Goal: Information Seeking & Learning: Find specific fact

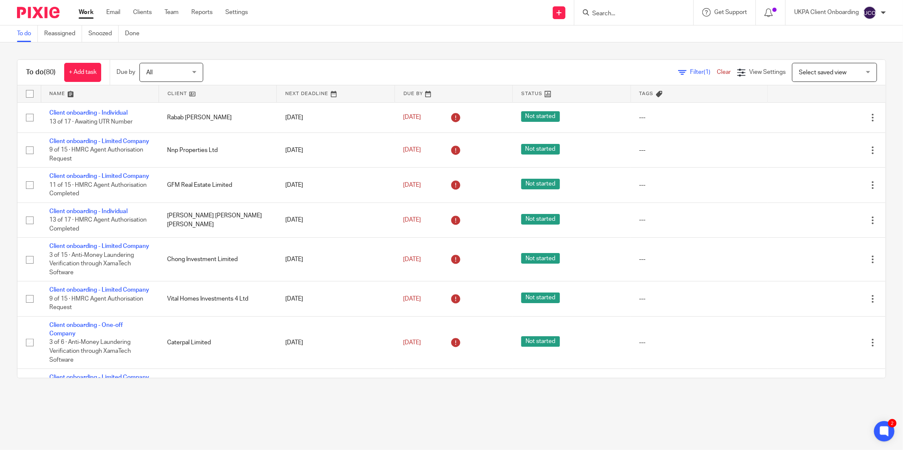
click at [611, 14] on input "Search" at bounding box center [629, 14] width 76 height 8
paste input "LPPL PROPERTY (UK) LIMITED"
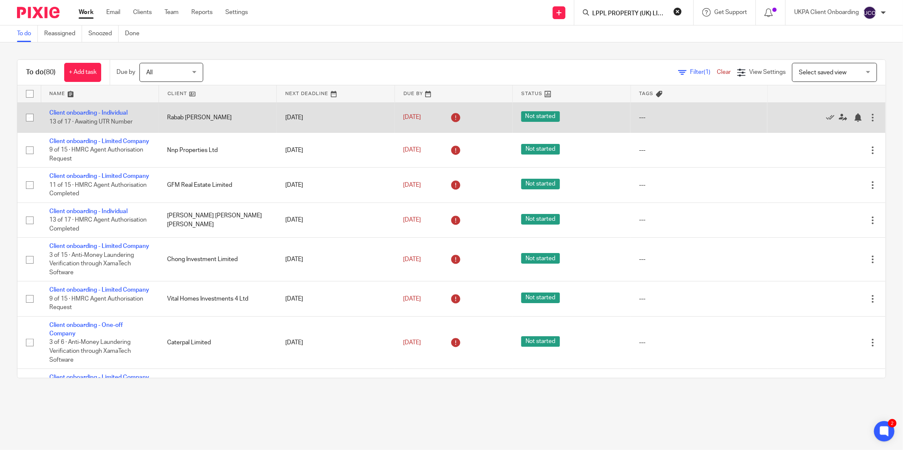
scroll to position [0, 8]
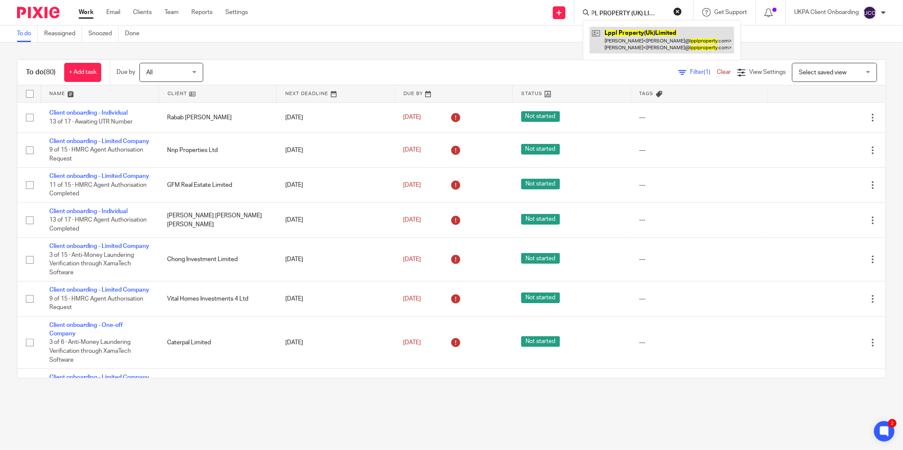
type input "LPPL PROPERTY (UK) LIMITED"
click at [620, 41] on link at bounding box center [661, 40] width 144 height 26
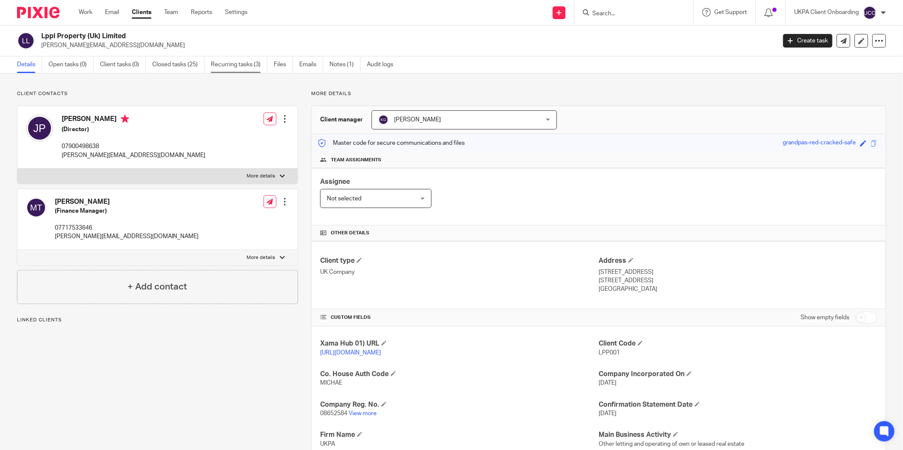
click at [244, 59] on link "Recurring tasks (3)" at bounding box center [239, 65] width 57 height 17
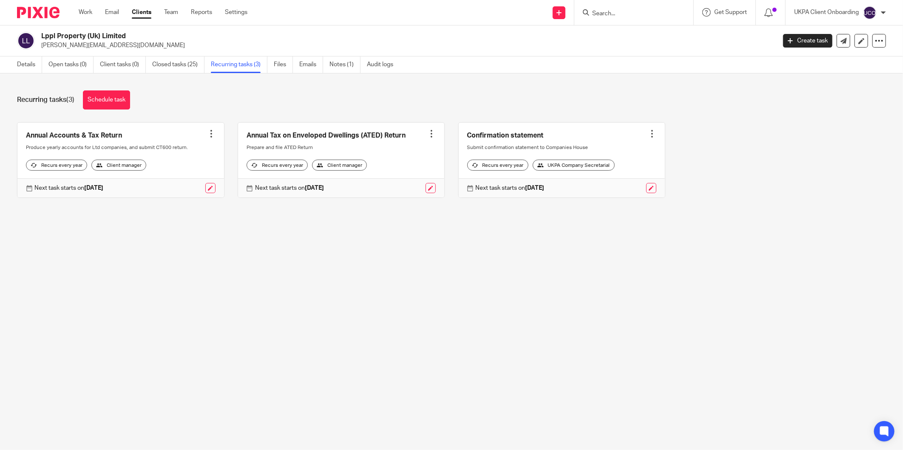
click at [648, 133] on div at bounding box center [652, 134] width 8 height 8
click at [611, 189] on span "Cancel schedule" at bounding box center [610, 188] width 45 height 6
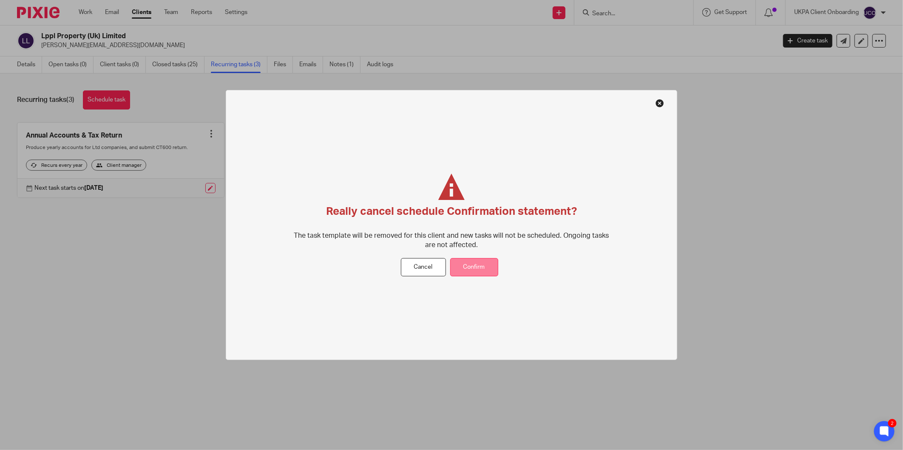
click at [474, 266] on button "Confirm" at bounding box center [474, 267] width 48 height 18
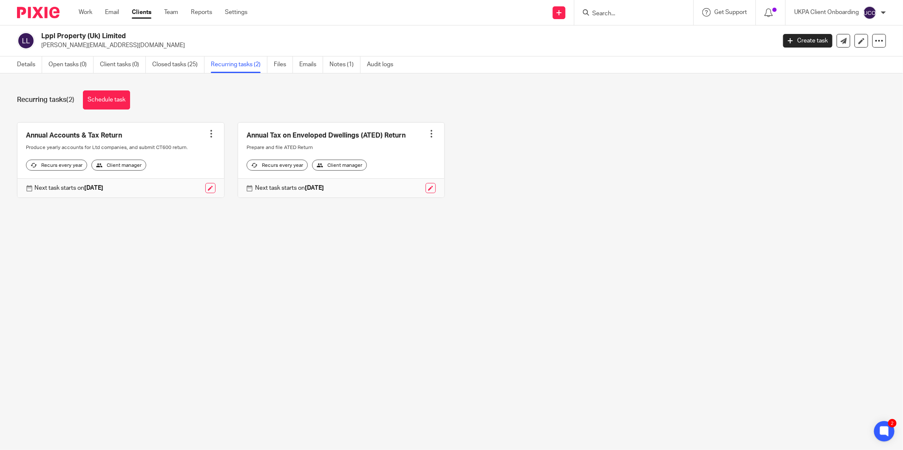
click at [643, 13] on input "Search" at bounding box center [629, 14] width 76 height 8
click at [607, 10] on input "Search" at bounding box center [629, 14] width 76 height 8
paste input "fka.ashworth@gmail.com"
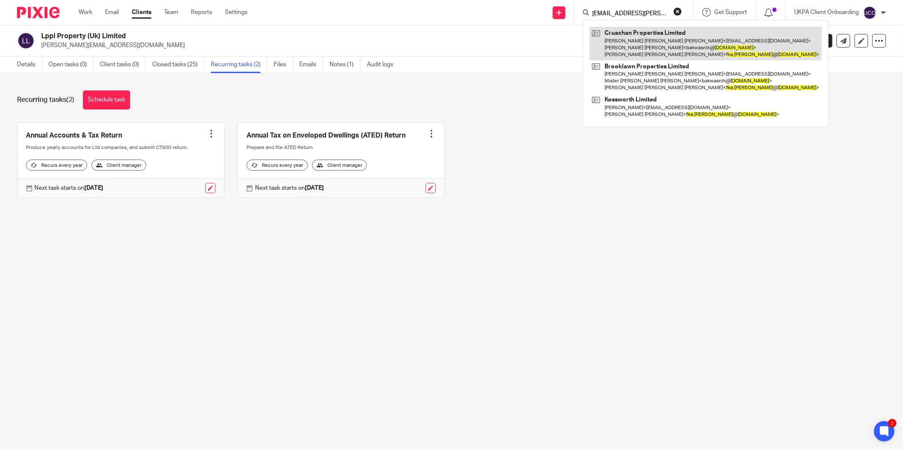
type input "[EMAIL_ADDRESS][PERSON_NAME][DOMAIN_NAME]"
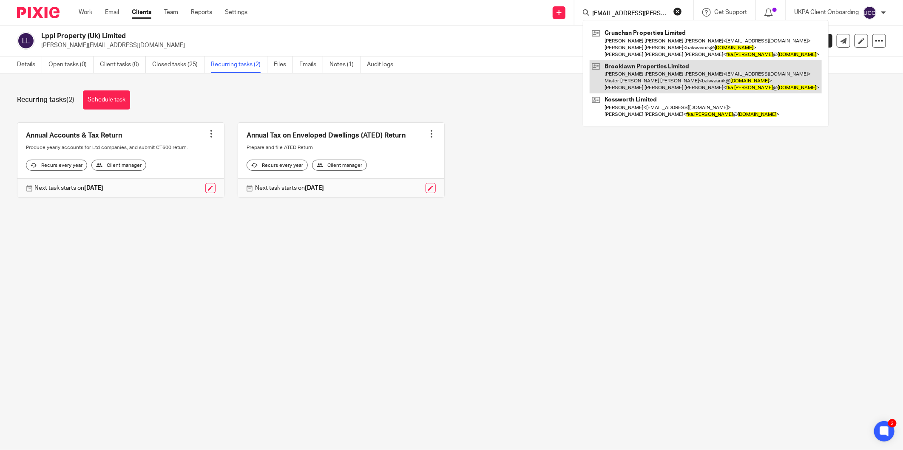
drag, startPoint x: 630, startPoint y: 58, endPoint x: 614, endPoint y: 72, distance: 21.4
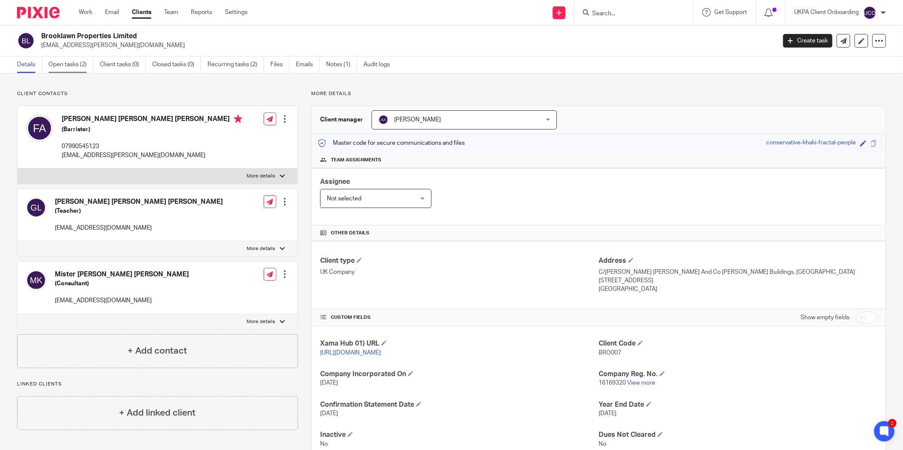
click at [77, 61] on link "Open tasks (2)" at bounding box center [70, 65] width 45 height 17
click at [607, 355] on span "CRU002" at bounding box center [609, 353] width 22 height 6
click at [591, 183] on div "Assignee Not selected Not selected Not selected Aarshika Awale Aayush Niraula A…" at bounding box center [599, 196] width 574 height 57
click at [91, 41] on p "[EMAIL_ADDRESS][PERSON_NAME][DOMAIN_NAME]" at bounding box center [405, 45] width 729 height 8
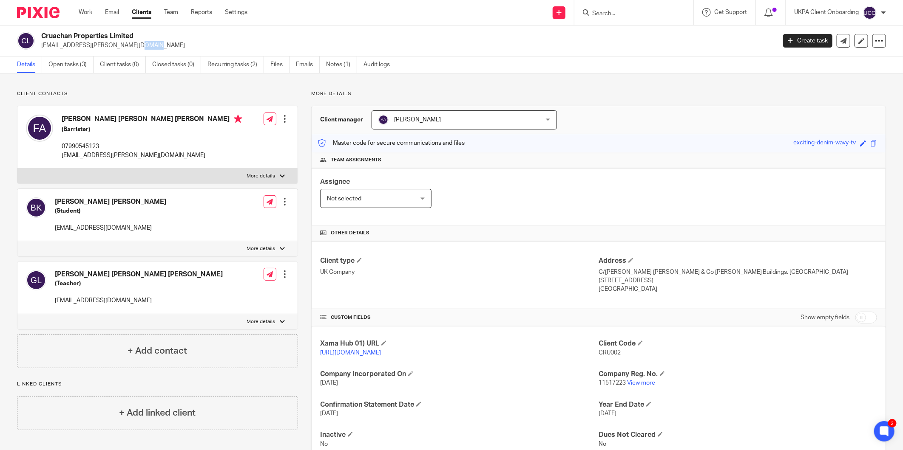
click at [91, 41] on p "[EMAIL_ADDRESS][PERSON_NAME][DOMAIN_NAME]" at bounding box center [405, 45] width 729 height 8
click at [91, 38] on h2 "Cruachan Properties Limited" at bounding box center [332, 36] width 583 height 9
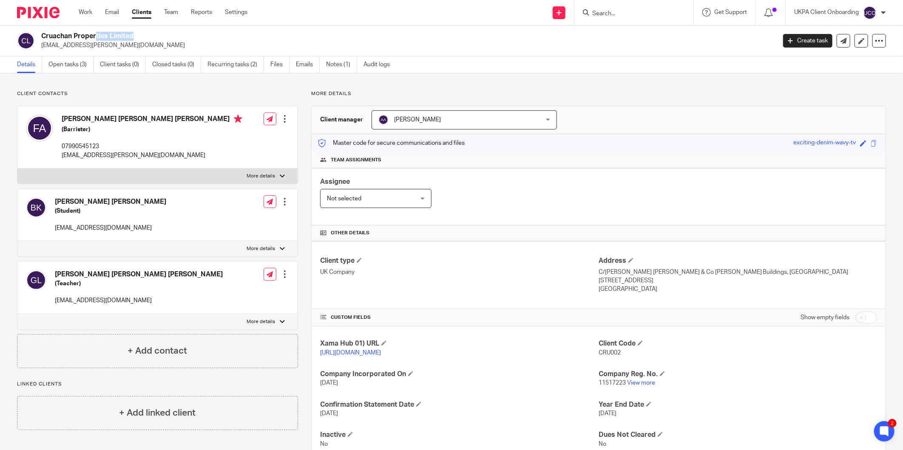
copy div "Cruachan Properties Limited"
click at [603, 351] on span "CRU002" at bounding box center [609, 353] width 22 height 6
copy span "CRU002"
click at [74, 65] on link "Open tasks (3)" at bounding box center [70, 65] width 45 height 17
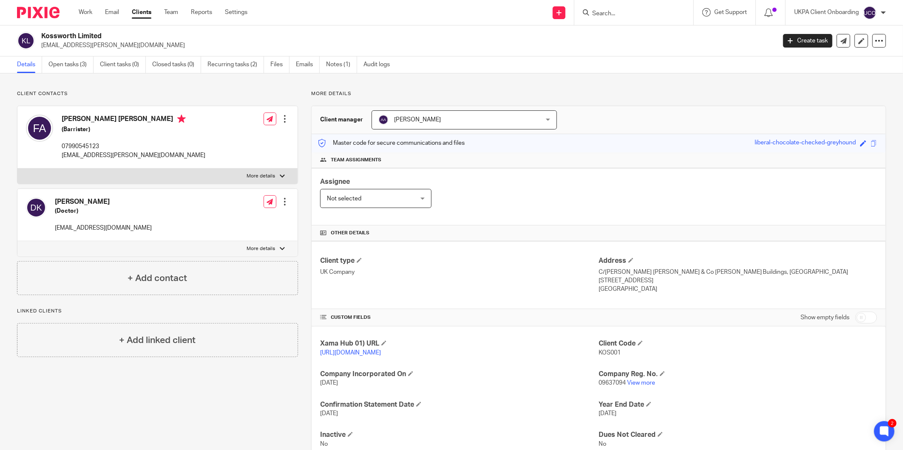
click at [638, 14] on input "Search" at bounding box center [629, 14] width 76 height 8
type input "postal"
click at [655, 83] on div "Client contacts Dr Koss (Doctor) konradkoss@yahoo.com Edit contact Create clien…" at bounding box center [451, 276] width 903 height 405
click at [73, 37] on h2 "Kossworth Limited" at bounding box center [332, 36] width 583 height 9
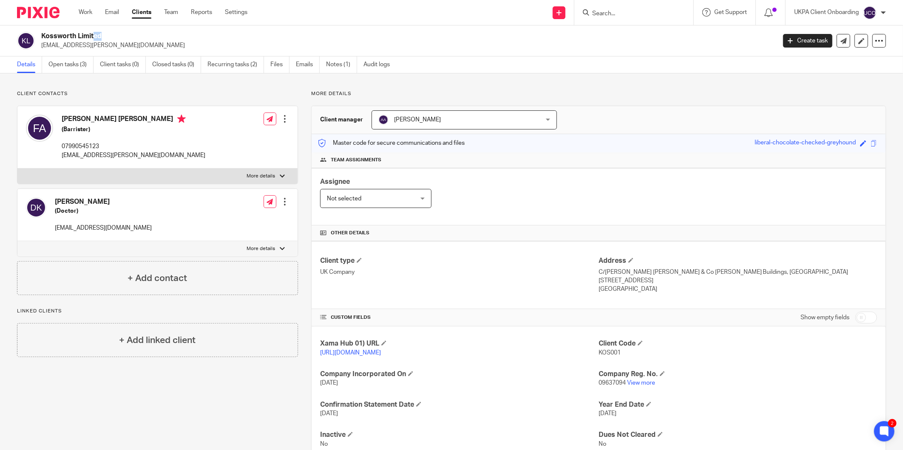
click at [73, 37] on h2 "Kossworth Limited" at bounding box center [332, 36] width 583 height 9
copy div "Kossworth Limited"
click at [92, 234] on div "Dr Koss (Doctor) konradkoss@yahoo.com" at bounding box center [89, 214] width 126 height 43
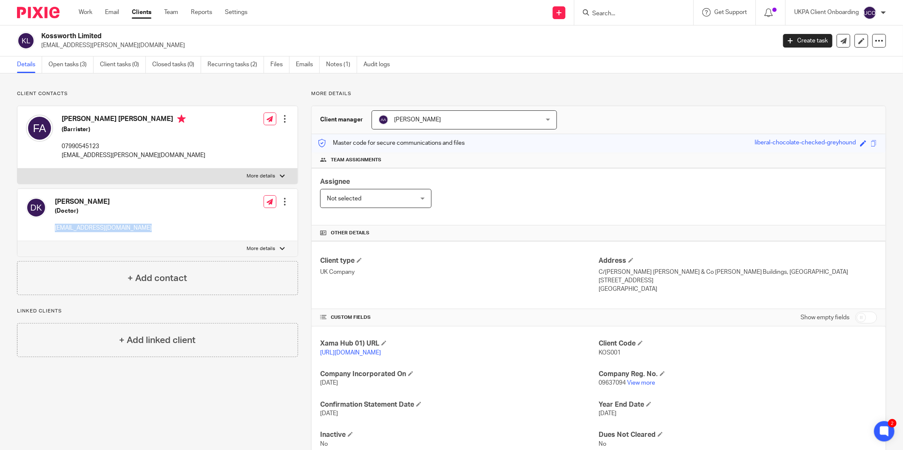
copy div "konradkoss@yahoo.com"
click at [64, 62] on link "Open tasks (3)" at bounding box center [70, 65] width 45 height 17
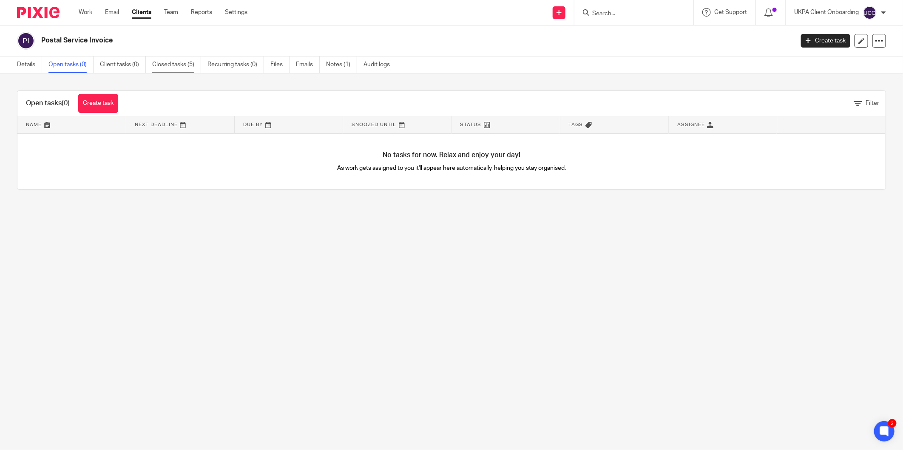
click at [152, 60] on link "Closed tasks (5)" at bounding box center [176, 65] width 49 height 17
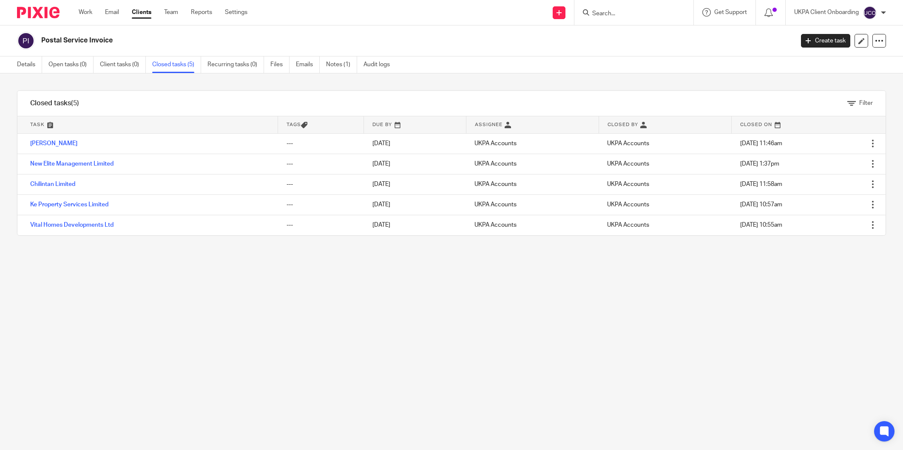
click at [60, 143] on link "Roberto Mallenzi" at bounding box center [53, 144] width 47 height 6
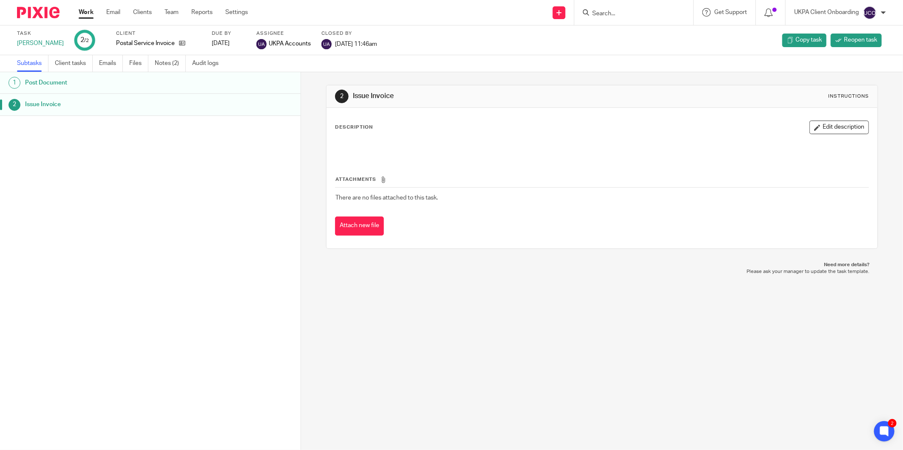
click at [154, 61] on ul "Subtasks Client tasks Emails Files Notes (2) Audit logs" at bounding box center [124, 63] width 214 height 17
click at [163, 65] on link "Notes (2)" at bounding box center [170, 63] width 31 height 17
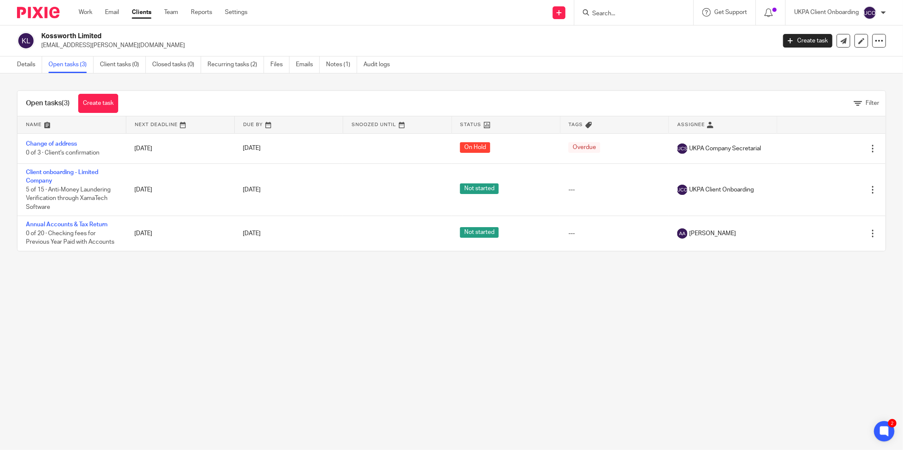
click at [73, 50] on div "Kossworth Limited fka.ashworth@gmail.com Create task Update from Companies Hous…" at bounding box center [451, 40] width 903 height 31
copy main "fka.ashworth@gmail.com Create task Update from Companies House Export data Merg…"
click at [27, 65] on link "Details" at bounding box center [29, 65] width 25 height 17
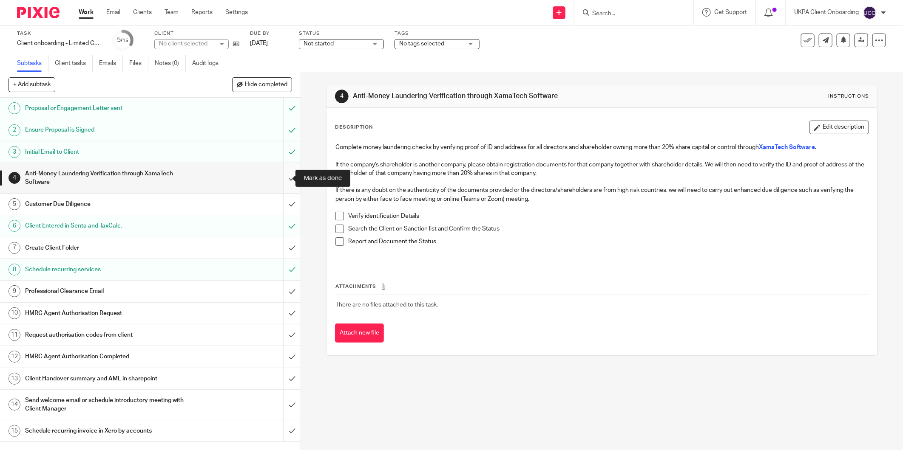
click at [284, 176] on input "submit" at bounding box center [150, 178] width 300 height 30
click at [278, 206] on input "submit" at bounding box center [150, 204] width 300 height 21
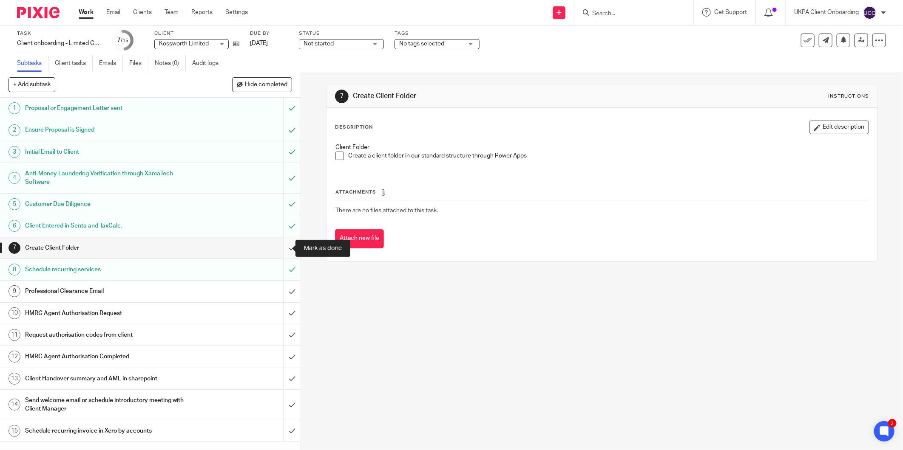
click at [285, 241] on input "submit" at bounding box center [150, 248] width 300 height 21
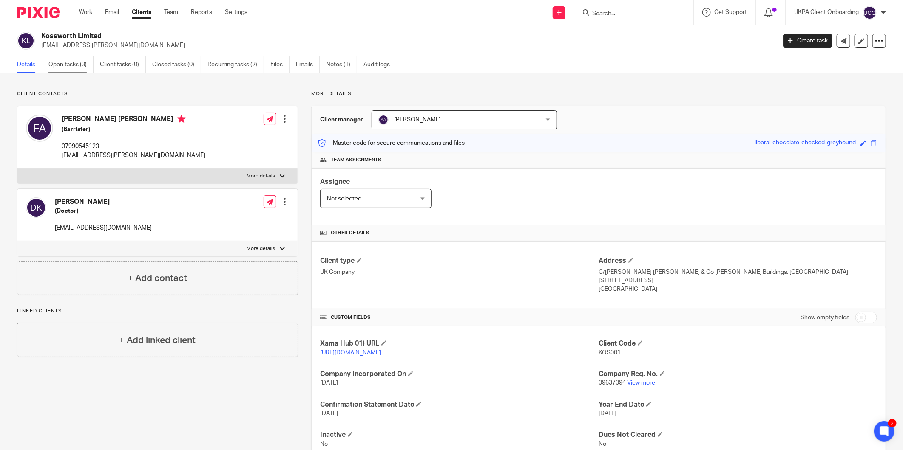
click at [62, 68] on link "Open tasks (3)" at bounding box center [70, 65] width 45 height 17
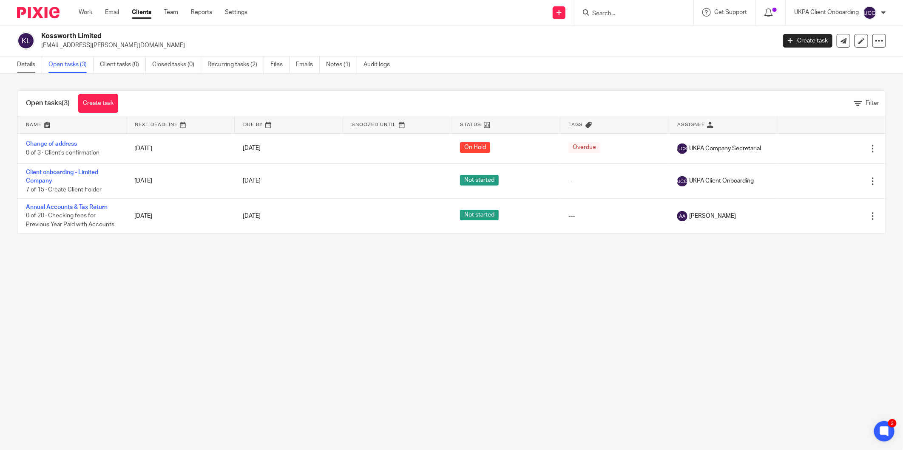
click at [39, 69] on link "Details" at bounding box center [29, 65] width 25 height 17
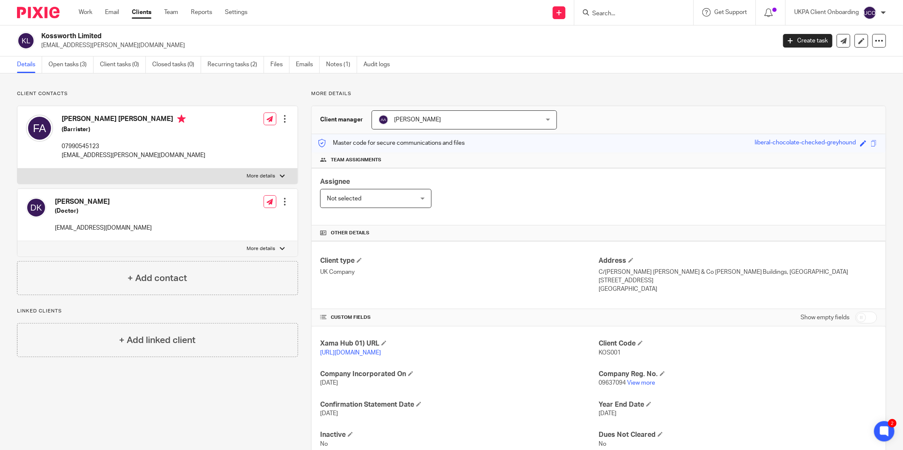
click at [59, 28] on div "Kossworth Limited fka.ashworth@gmail.com Create task Update from Companies Hous…" at bounding box center [451, 40] width 903 height 31
click at [60, 28] on div "Kossworth Limited fka.ashworth@gmail.com Create task Update from Companies Hous…" at bounding box center [451, 40] width 903 height 31
click at [84, 36] on h2 "Kossworth Limited" at bounding box center [332, 36] width 583 height 9
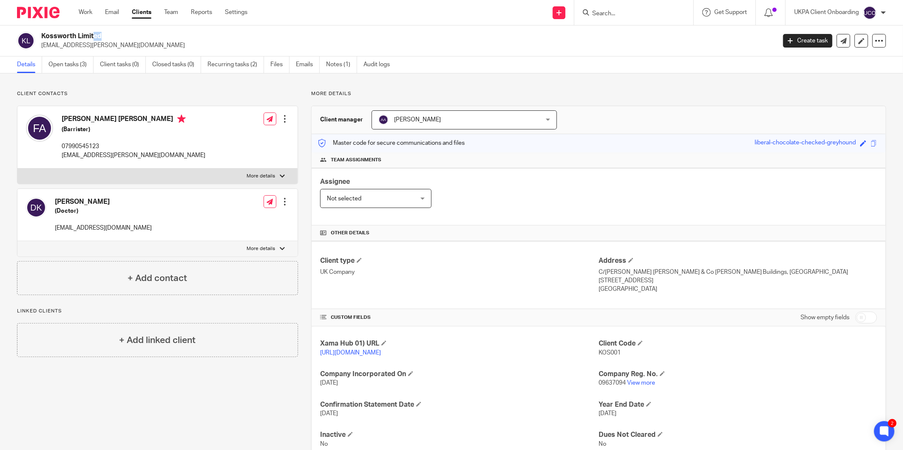
click at [84, 36] on h2 "Kossworth Limited" at bounding box center [332, 36] width 583 height 9
click at [598, 354] on span "KOS001" at bounding box center [609, 353] width 22 height 6
copy span "KOS001"
click at [90, 51] on div "Kossworth Limited fka.ashworth@gmail.com Create task Update from Companies Hous…" at bounding box center [451, 40] width 903 height 31
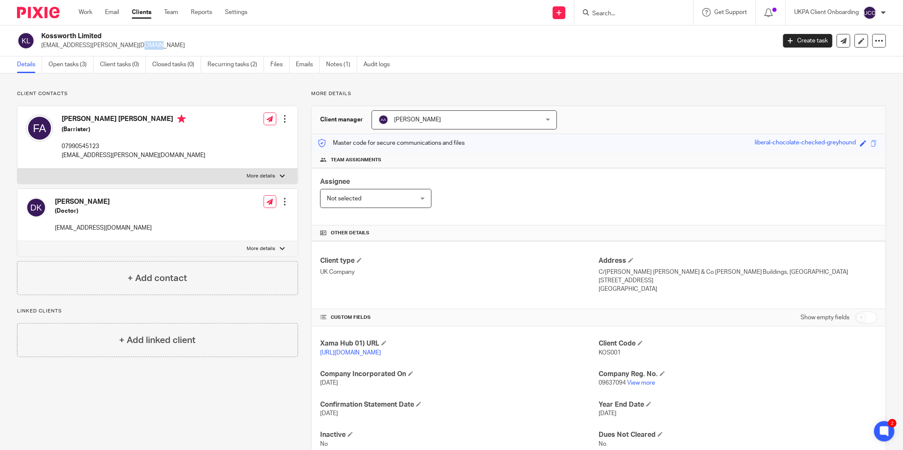
click at [90, 51] on div "Kossworth Limited fka.ashworth@gmail.com Create task Update from Companies Hous…" at bounding box center [451, 40] width 903 height 31
copy main "fka.ashworth@gmail.com Create task Update from Companies House Export data Merg…"
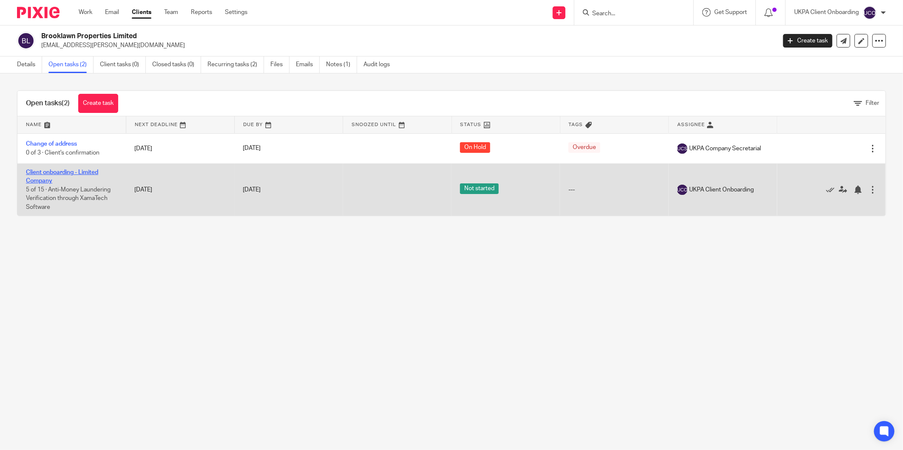
drag, startPoint x: 63, startPoint y: 169, endPoint x: 54, endPoint y: 176, distance: 10.6
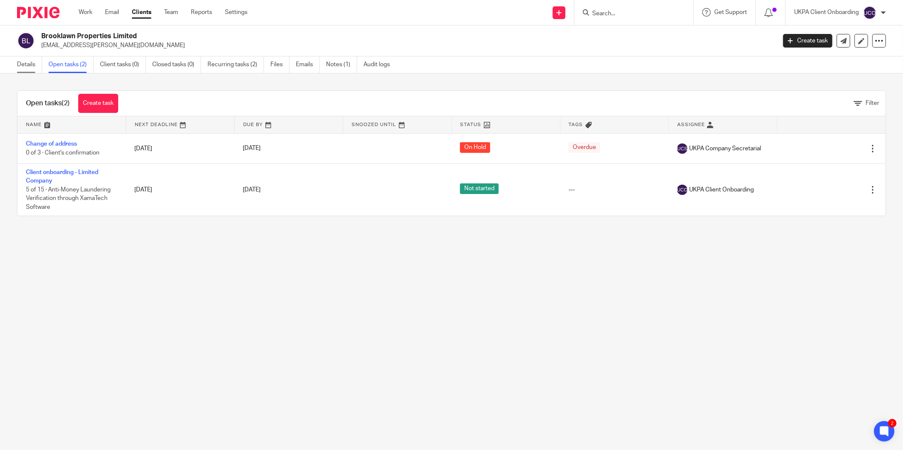
click at [40, 62] on link "Details" at bounding box center [29, 65] width 25 height 17
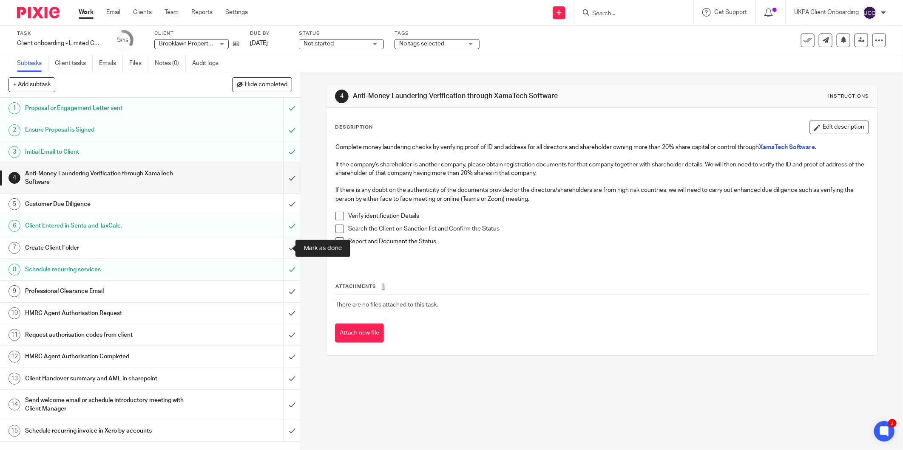
click at [287, 247] on input "submit" at bounding box center [150, 248] width 300 height 21
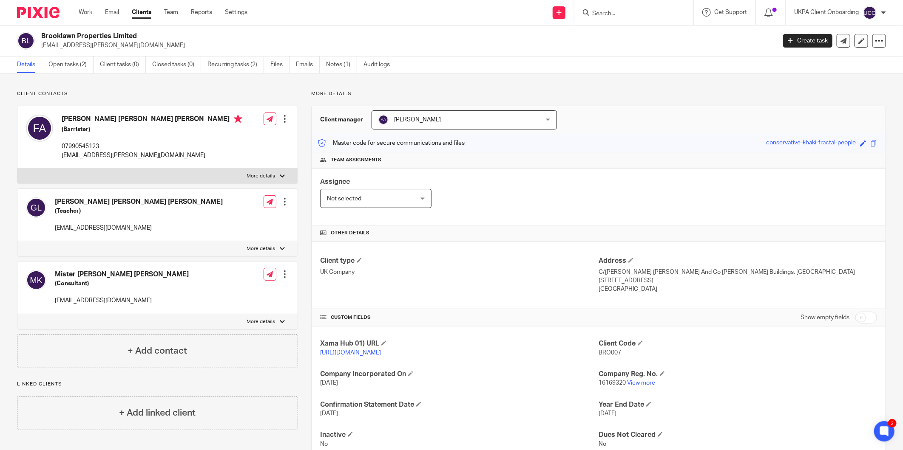
click at [95, 36] on h2 "Brooklawn Properties Limited" at bounding box center [332, 36] width 583 height 9
copy div "Brooklawn Properties Limited"
click at [606, 356] on span "BRO007" at bounding box center [609, 353] width 23 height 6
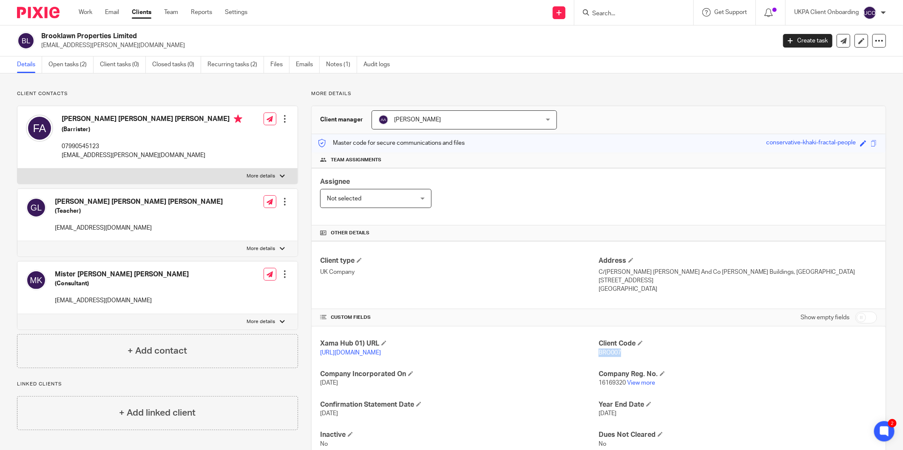
click at [606, 356] on span "BRO007" at bounding box center [609, 353] width 23 height 6
copy span "BRO007"
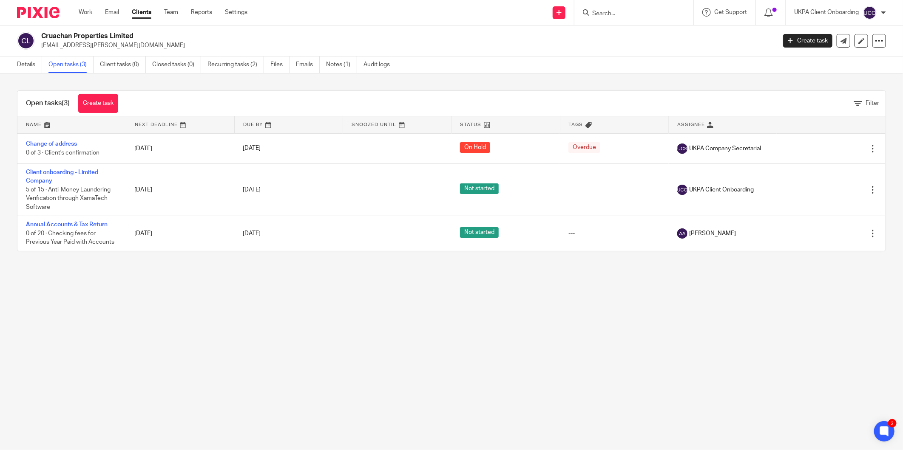
click at [618, 13] on input "Search" at bounding box center [629, 14] width 76 height 8
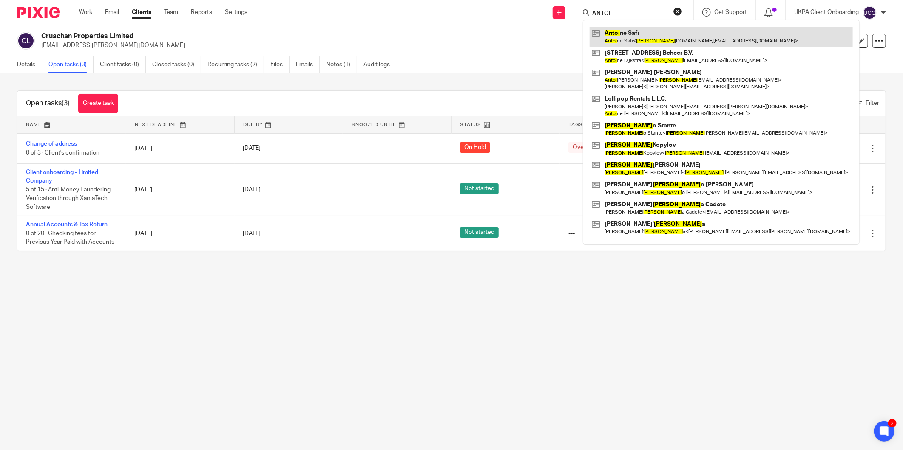
type input "ANTOI"
click at [628, 35] on link at bounding box center [720, 37] width 263 height 20
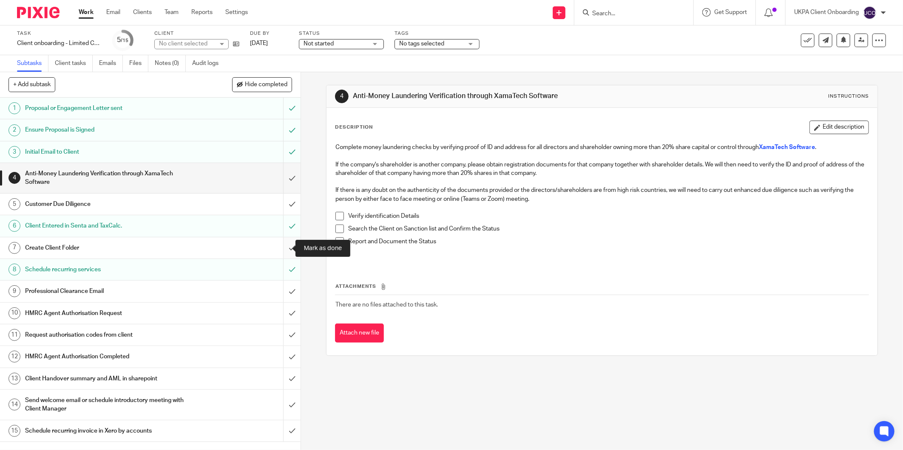
click at [280, 245] on input "submit" at bounding box center [150, 248] width 300 height 21
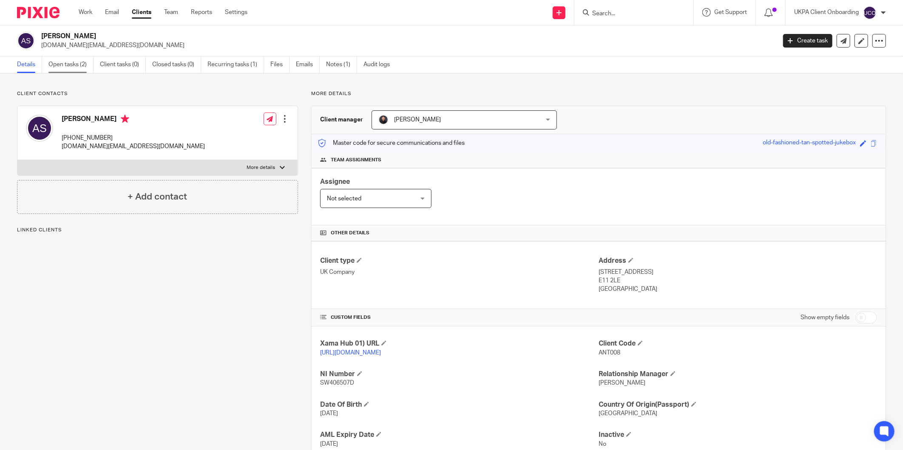
click at [79, 62] on link "Open tasks (2)" at bounding box center [70, 65] width 45 height 17
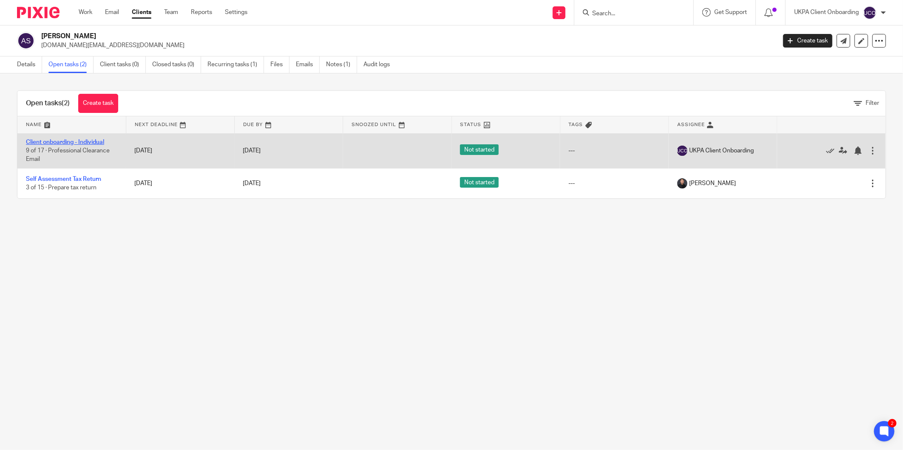
drag, startPoint x: 83, startPoint y: 146, endPoint x: 77, endPoint y: 144, distance: 6.3
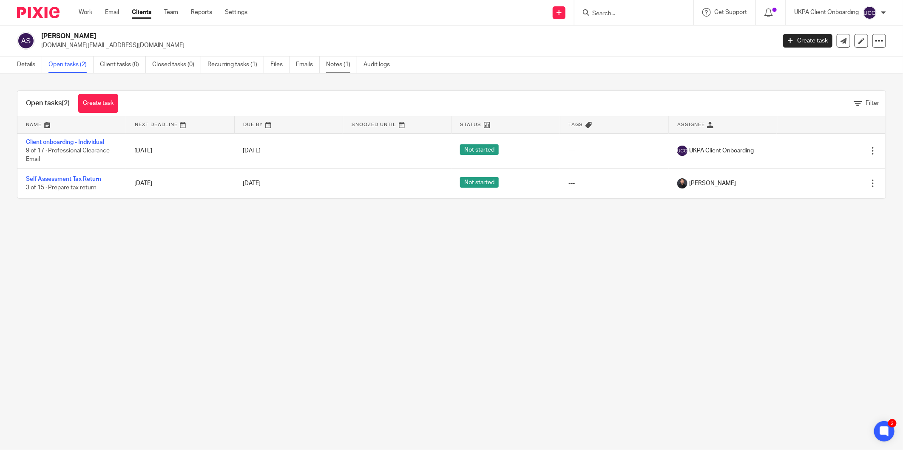
click at [352, 68] on link "Notes (1)" at bounding box center [341, 65] width 31 height 17
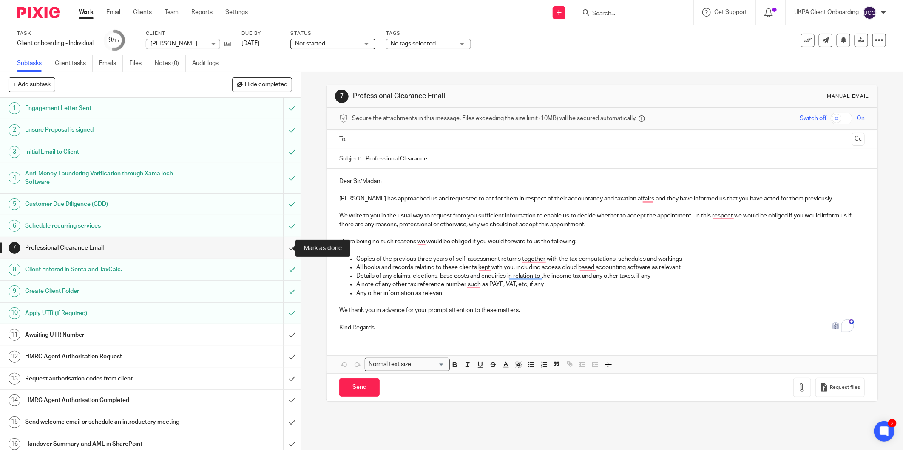
click at [283, 248] on input "submit" at bounding box center [150, 248] width 300 height 21
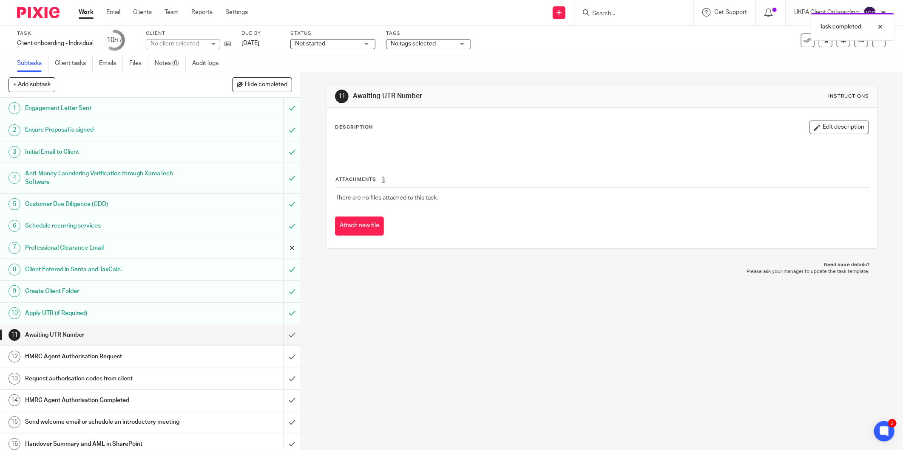
click at [278, 248] on input "submit" at bounding box center [150, 248] width 300 height 21
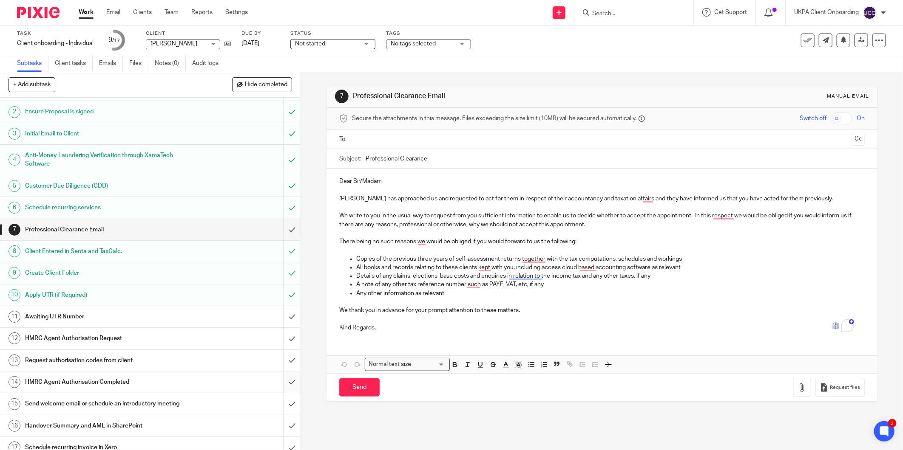
scroll to position [28, 0]
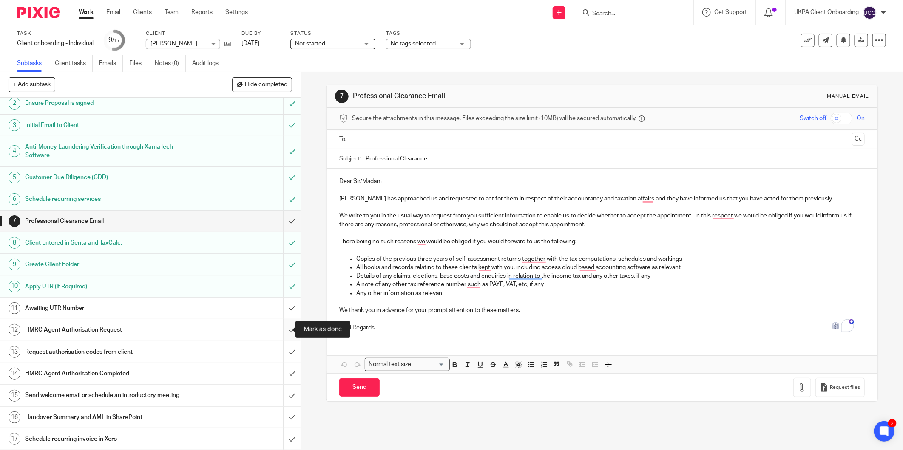
click at [281, 331] on input "submit" at bounding box center [150, 330] width 300 height 21
click at [283, 348] on input "submit" at bounding box center [150, 352] width 300 height 21
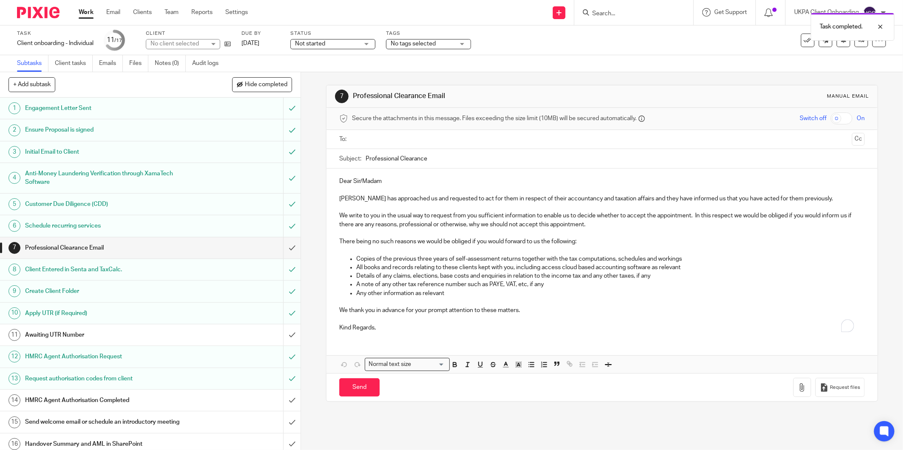
scroll to position [28, 0]
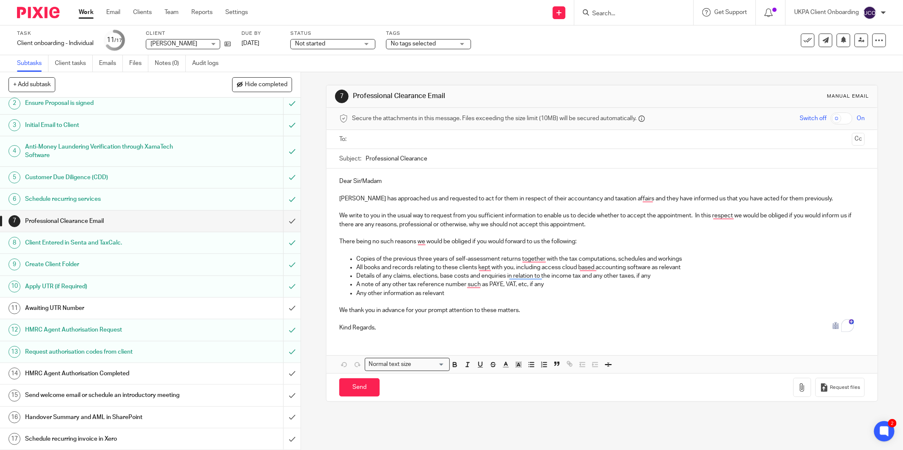
drag, startPoint x: 621, startPoint y: 8, endPoint x: 612, endPoint y: 10, distance: 9.7
click at [621, 8] on form at bounding box center [636, 12] width 91 height 11
click at [594, 11] on input "Search" at bounding box center [629, 14] width 76 height 8
paste input "James Zacks"
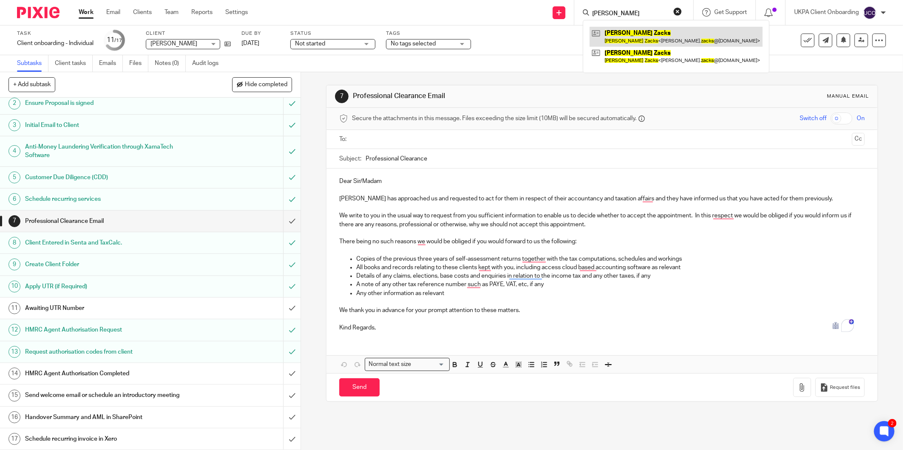
type input "James Zacks"
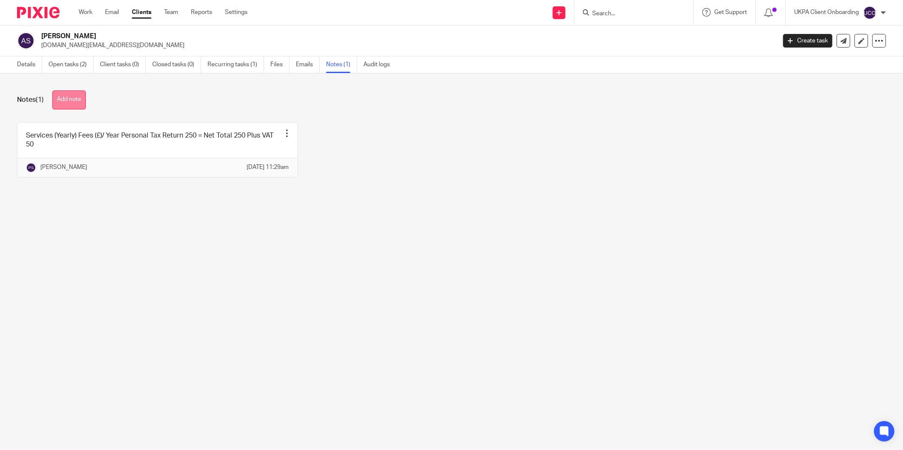
click at [76, 107] on button "Add note" at bounding box center [69, 100] width 34 height 19
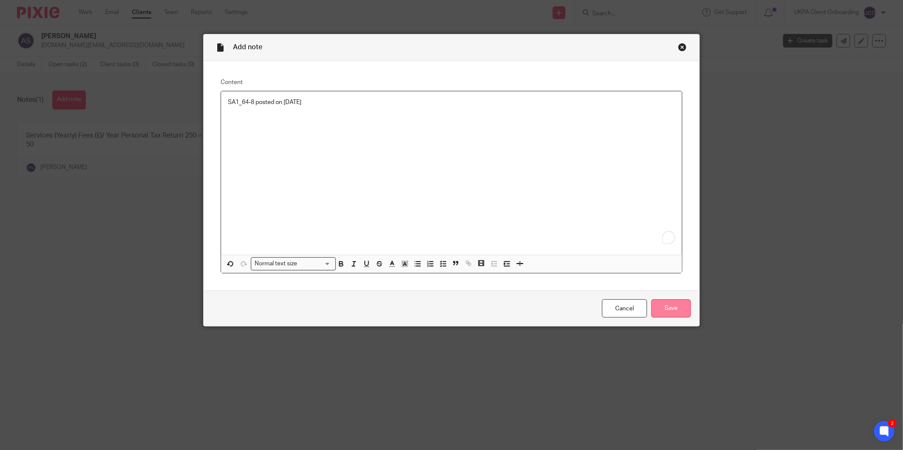
click at [659, 311] on input "Save" at bounding box center [671, 309] width 40 height 18
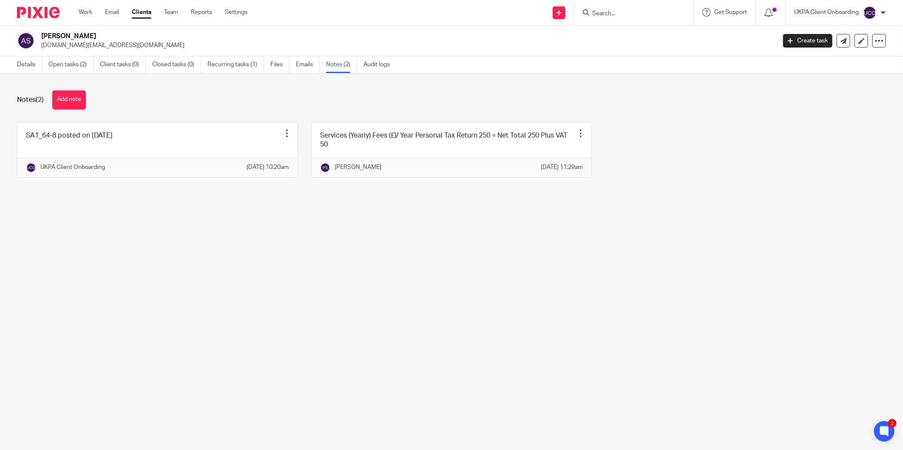
click at [68, 32] on h2 "[PERSON_NAME]" at bounding box center [332, 36] width 583 height 9
copy div "[PERSON_NAME]"
click at [33, 68] on link "Details" at bounding box center [29, 65] width 25 height 17
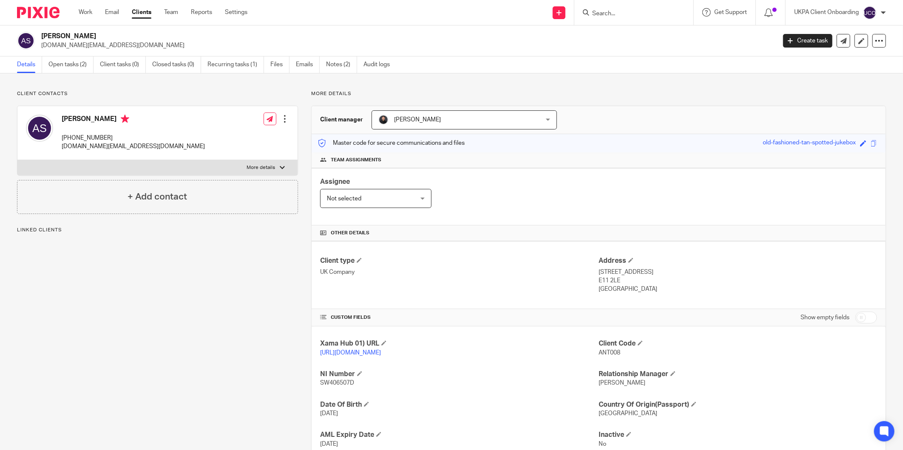
click at [542, 410] on p "[DATE]" at bounding box center [459, 414] width 278 height 8
click at [618, 15] on input "Search" at bounding box center [629, 14] width 76 height 8
paste input "[EMAIL_ADDRESS][DOMAIN_NAME]"
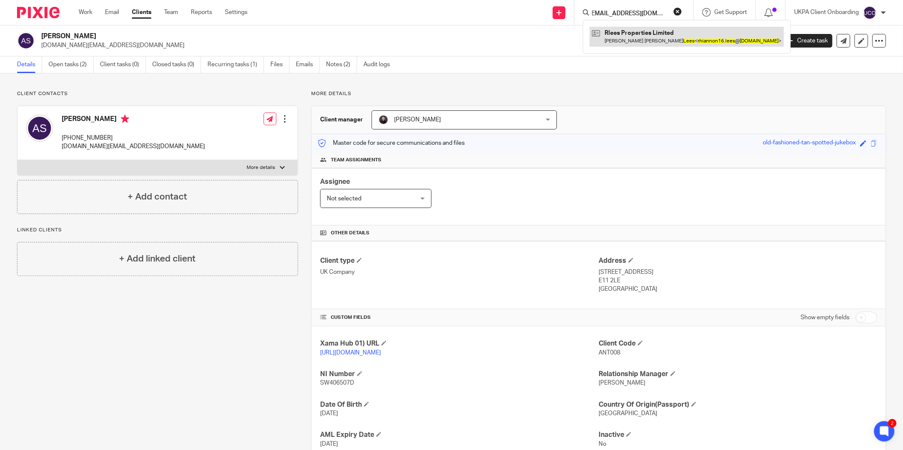
type input "[EMAIL_ADDRESS][DOMAIN_NAME]"
click at [623, 34] on link at bounding box center [686, 37] width 194 height 20
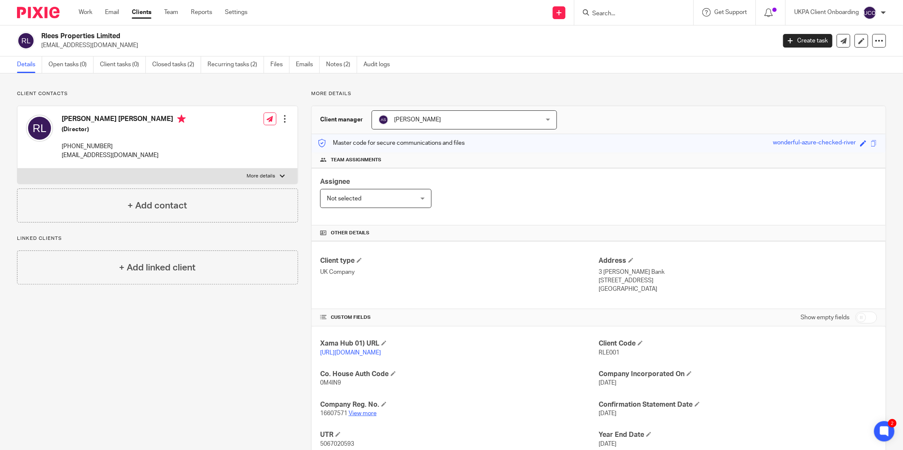
click at [360, 415] on link "View more" at bounding box center [362, 414] width 28 height 6
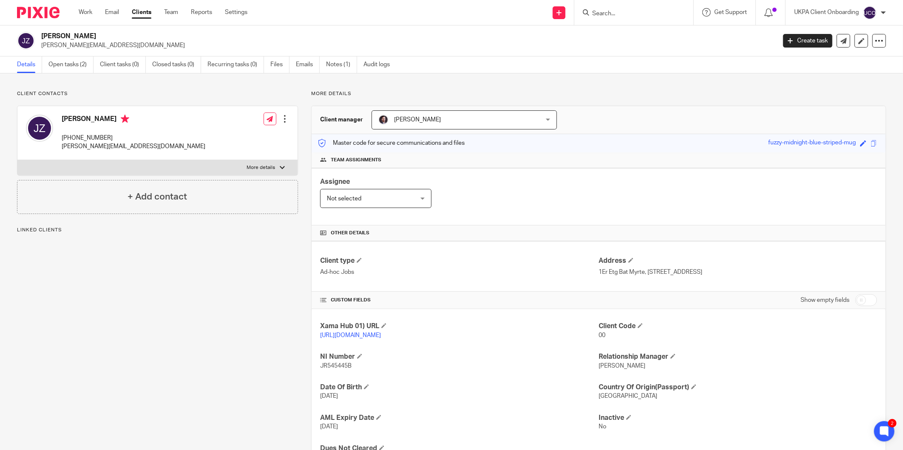
click at [612, 14] on input "Search" at bounding box center [629, 14] width 76 height 8
paste input "[PERSON_NAME]"
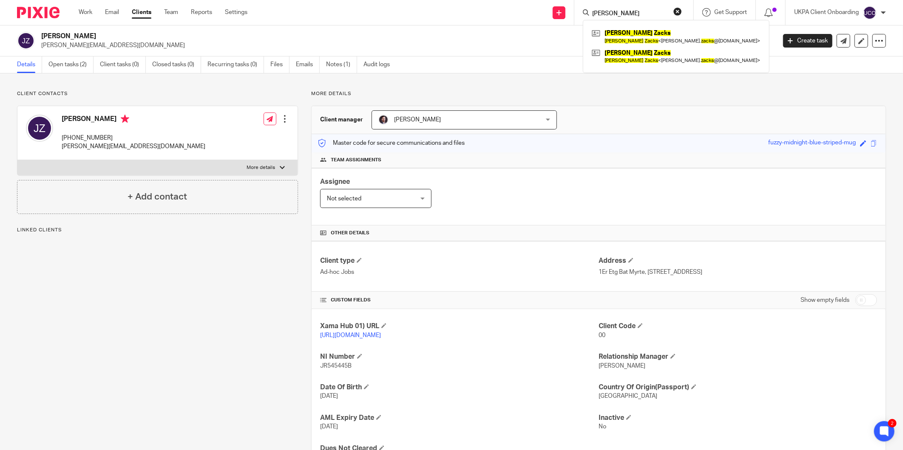
type input "[PERSON_NAME]"
click at [384, 68] on link "Audit logs" at bounding box center [379, 65] width 33 height 17
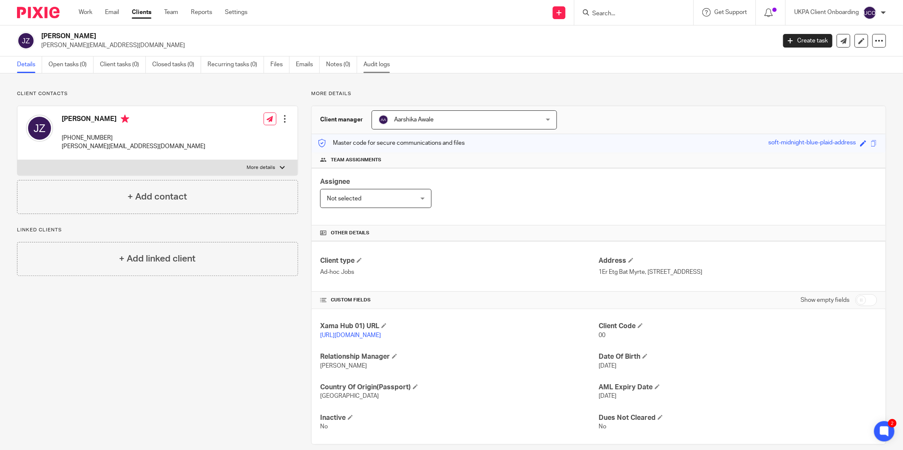
click at [375, 62] on link "Audit logs" at bounding box center [379, 65] width 33 height 17
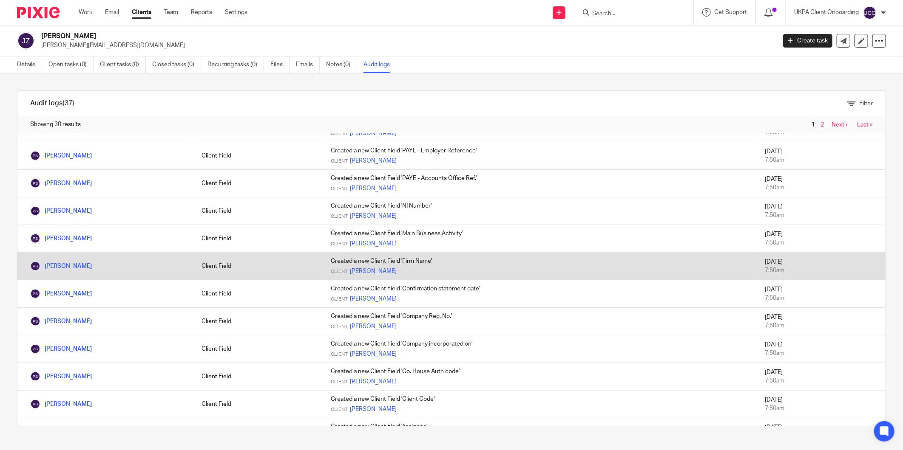
scroll to position [555, 0]
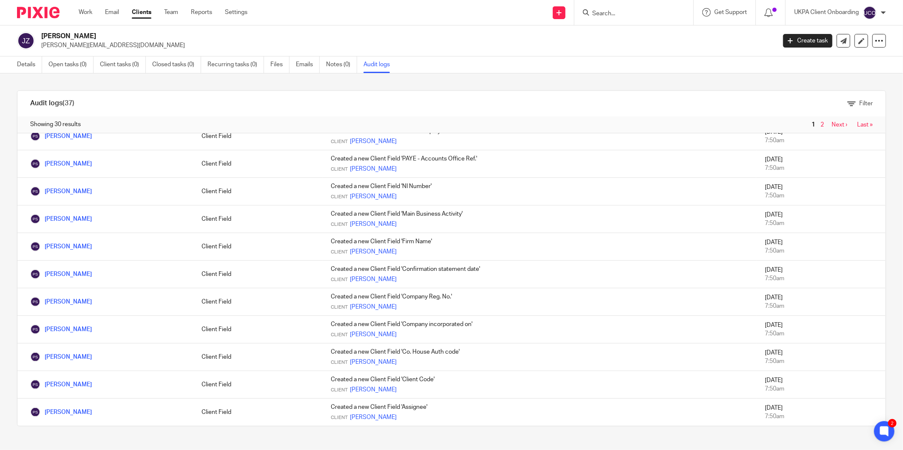
click at [601, 16] on input "Search" at bounding box center [629, 14] width 76 height 8
paste input "Pragmatica Solutions Ltd"
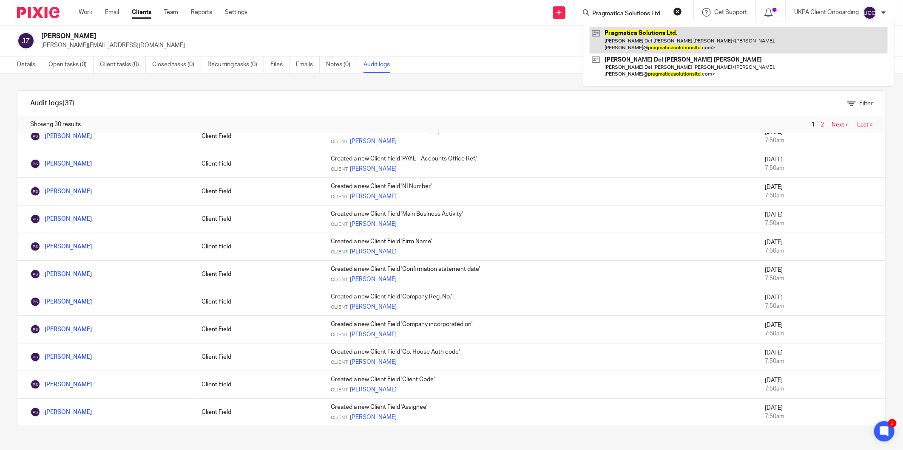
type input "Pragmatica Solutions Ltd"
click at [628, 36] on link at bounding box center [738, 40] width 298 height 26
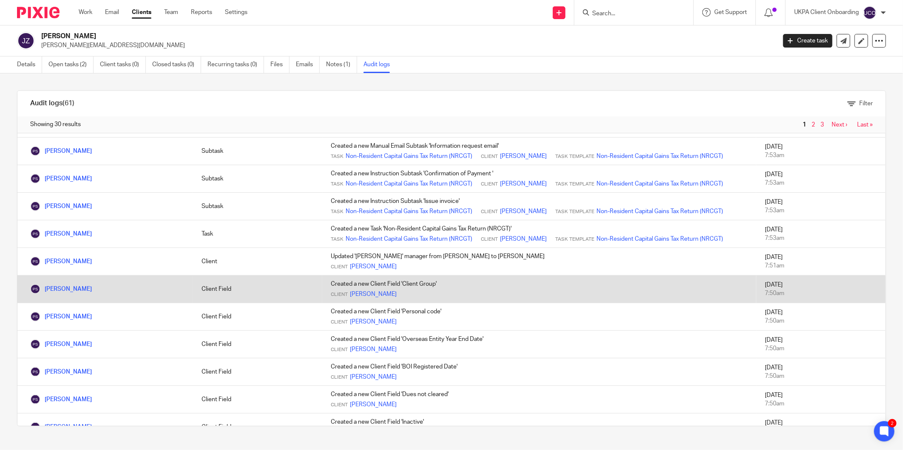
scroll to position [555, 0]
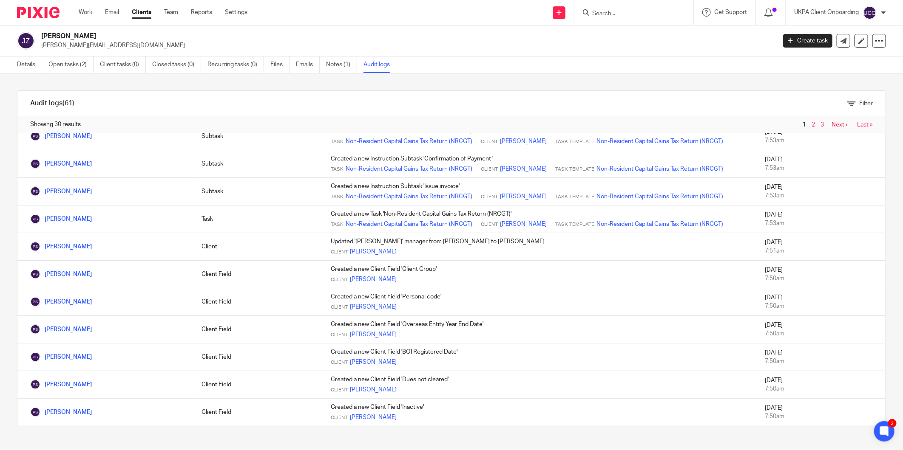
click at [598, 10] on input "Search" at bounding box center [629, 14] width 76 height 8
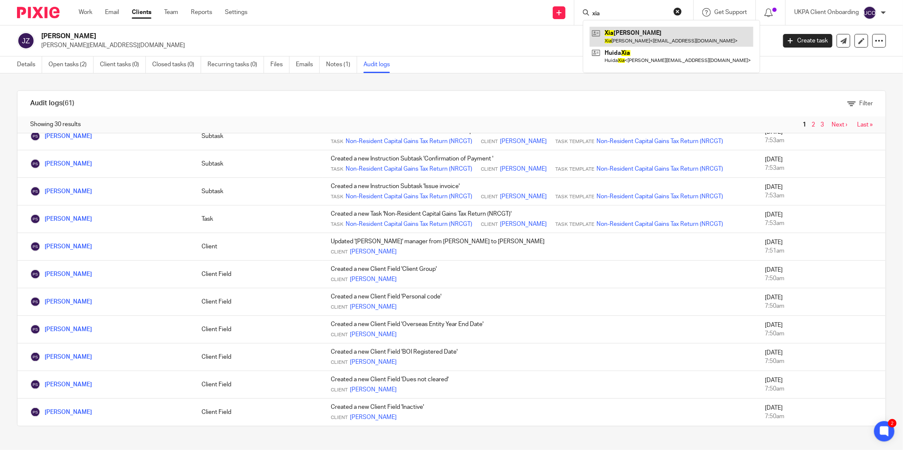
type input "xia"
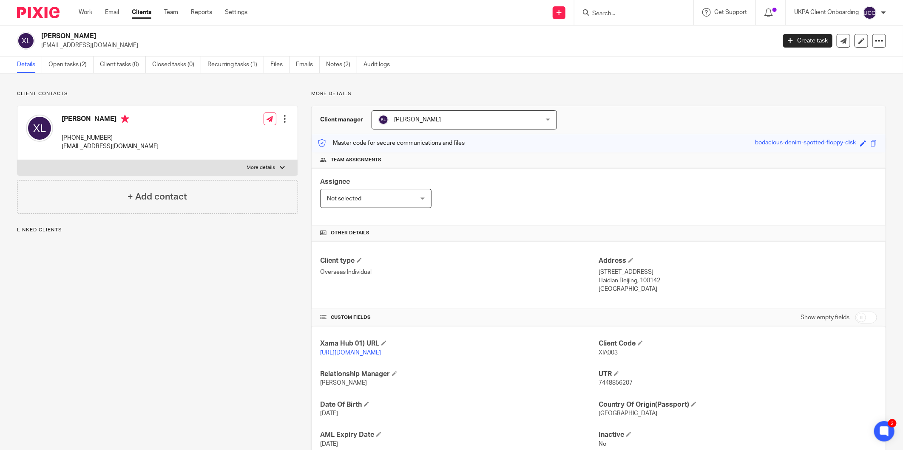
click at [83, 45] on p "[EMAIL_ADDRESS][DOMAIN_NAME]" at bounding box center [405, 45] width 729 height 8
copy main "[EMAIL_ADDRESS][DOMAIN_NAME] Create task Update from Companies House Export dat…"
click at [52, 65] on link "Open tasks (2)" at bounding box center [70, 65] width 45 height 17
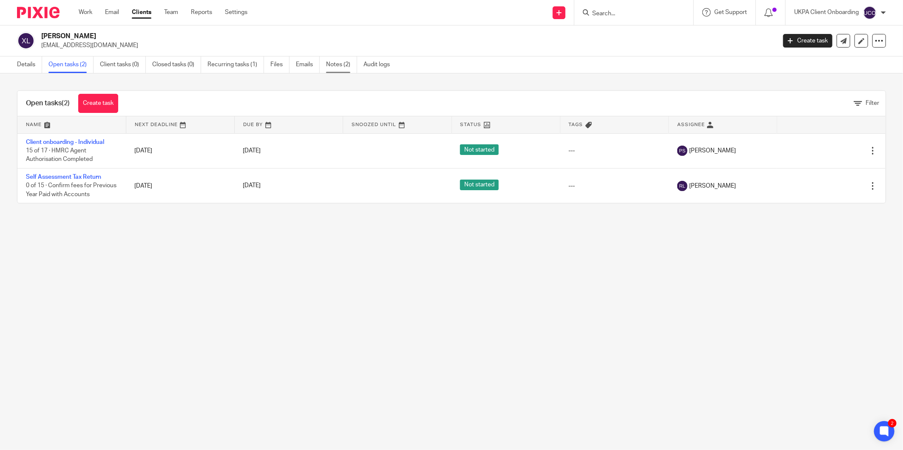
click at [342, 71] on link "Notes (2)" at bounding box center [341, 65] width 31 height 17
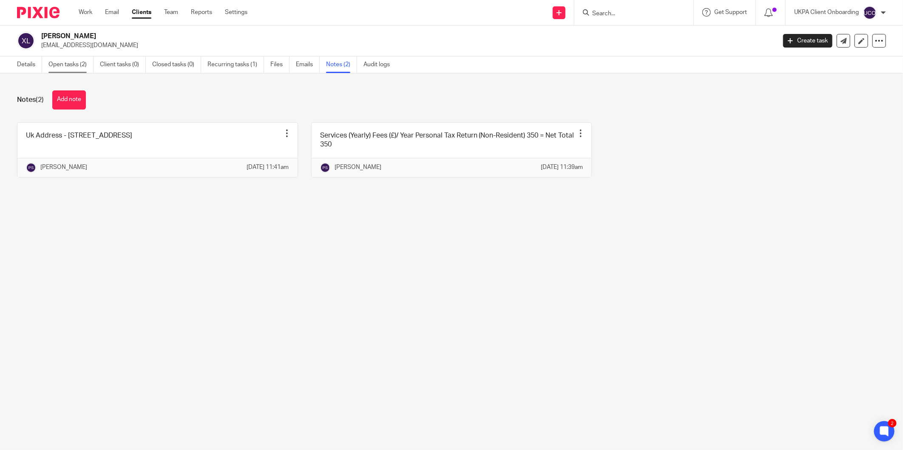
click at [70, 63] on link "Open tasks (2)" at bounding box center [70, 65] width 45 height 17
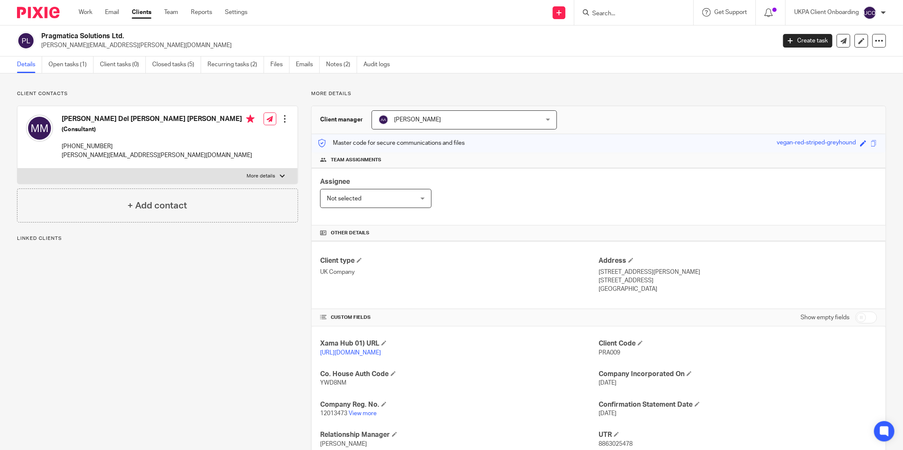
click at [201, 65] on link "Closed tasks (5)" at bounding box center [176, 65] width 49 height 17
click at [226, 65] on link "Recurring tasks (2)" at bounding box center [235, 65] width 57 height 17
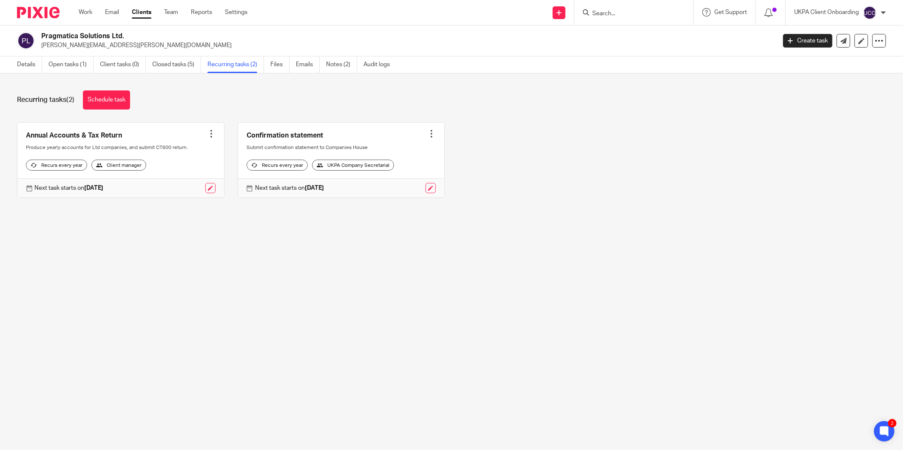
click at [601, 14] on input "Search" at bounding box center [629, 14] width 76 height 8
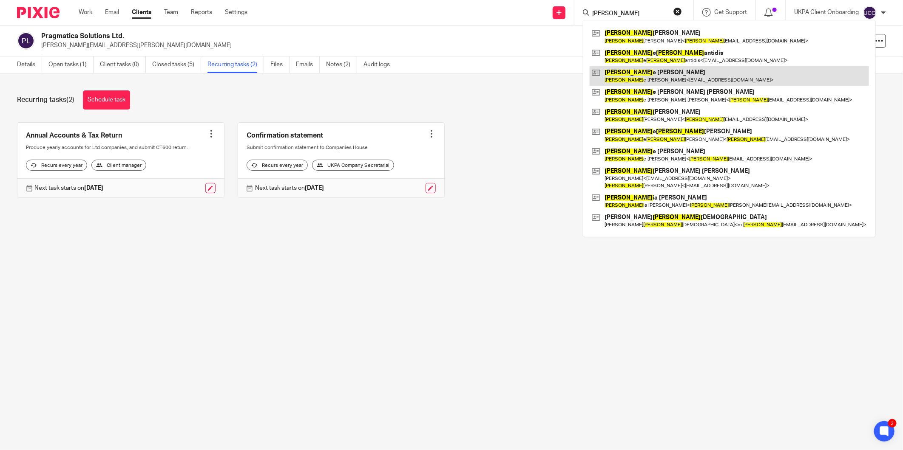
type input "[PERSON_NAME]"
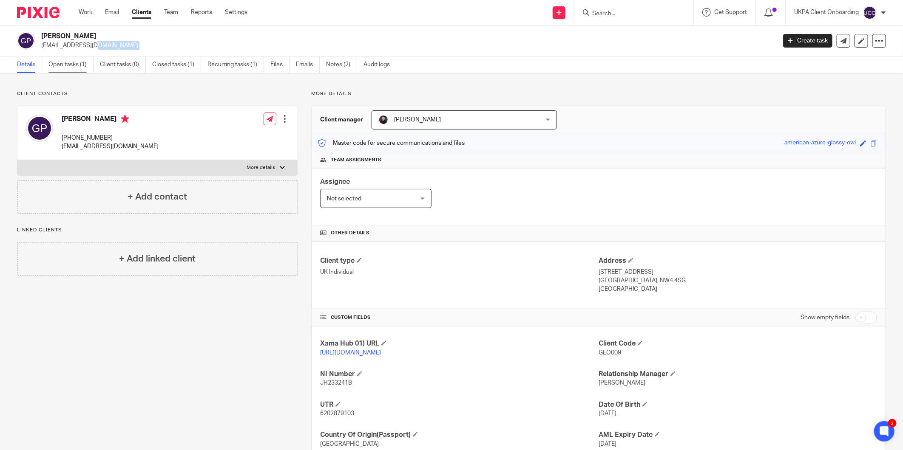
click at [68, 62] on link "Open tasks (1)" at bounding box center [70, 65] width 45 height 17
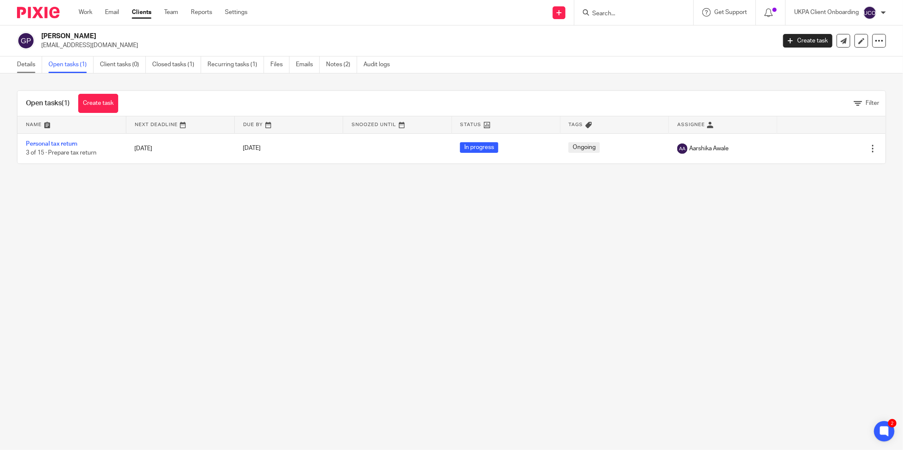
click at [33, 66] on link "Details" at bounding box center [29, 65] width 25 height 17
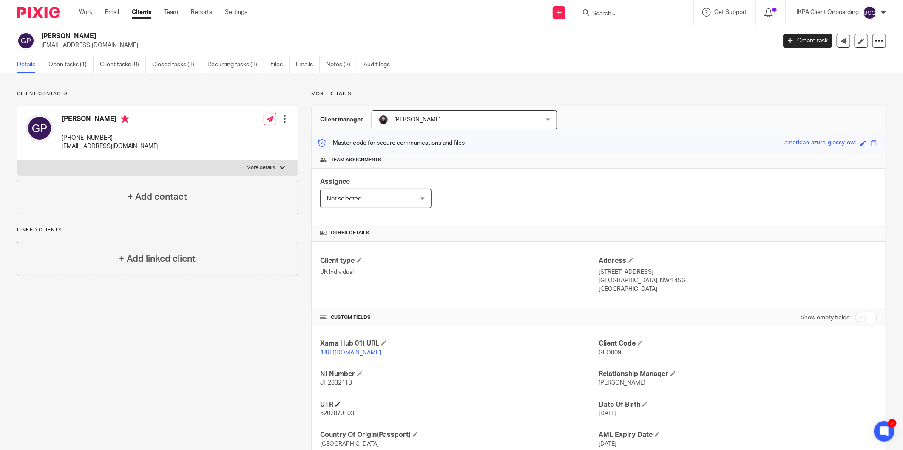
click at [534, 407] on h4 "UTR" at bounding box center [459, 405] width 278 height 9
click at [623, 17] on input "Search" at bounding box center [629, 14] width 76 height 8
click at [624, 18] on div "r pann R Pann u Consulting Ltd Randeep Pritam Singh Pann u < ricky@ rpann ucons…" at bounding box center [633, 12] width 119 height 25
click at [623, 17] on input "r pann" at bounding box center [629, 14] width 76 height 8
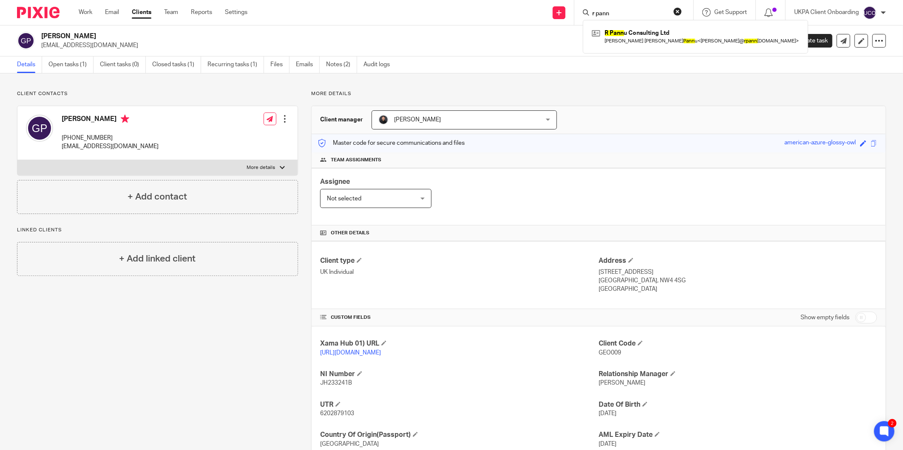
click at [623, 17] on input "r pann" at bounding box center [629, 14] width 76 height 8
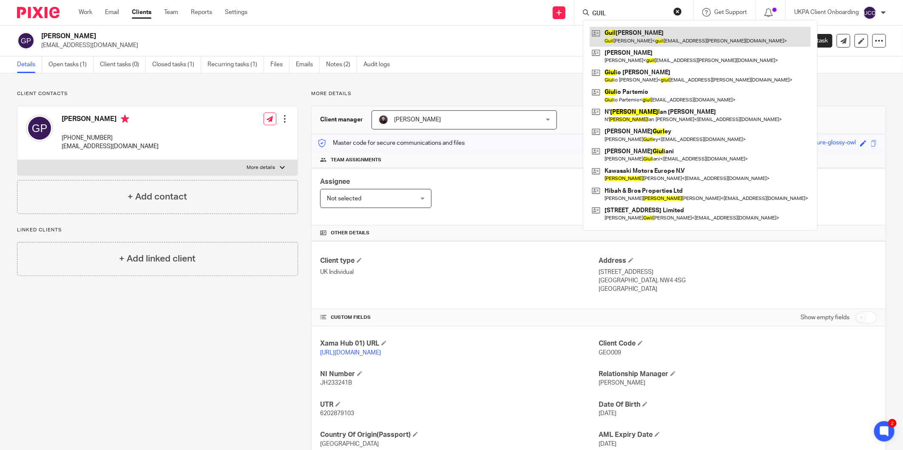
type input "GUIL"
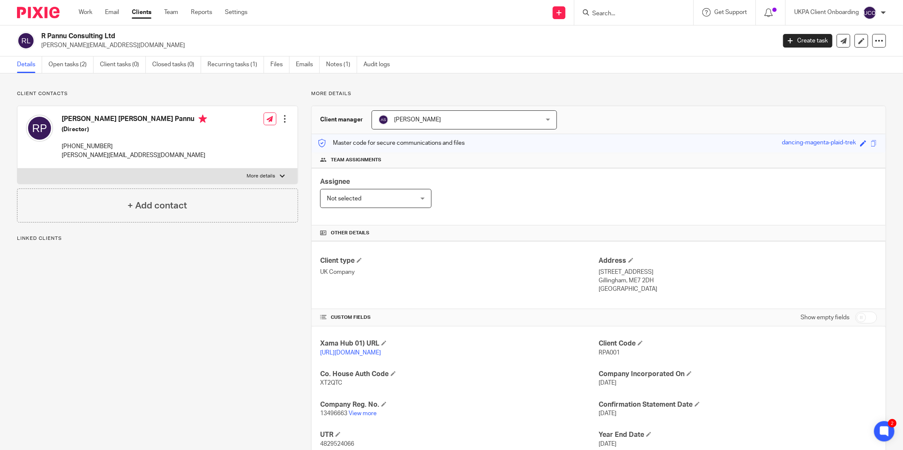
click at [79, 50] on div "R Pannu Consulting Ltd ricky@rpannuconsulting.com Create task Update from Compa…" at bounding box center [451, 40] width 903 height 31
copy main "ricky@rpannuconsulting.com Create task Update from Companies House Export data …"
click at [604, 16] on input "Search" at bounding box center [629, 14] width 76 height 8
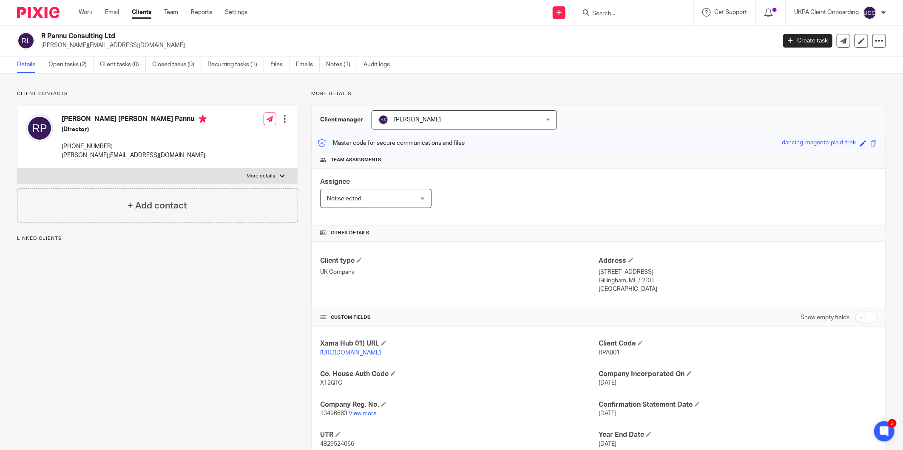
paste input "[PERSON_NAME][EMAIL_ADDRESS][DOMAIN_NAME]"
type input "[PERSON_NAME][EMAIL_ADDRESS][DOMAIN_NAME]"
click at [481, 111] on span "[PERSON_NAME]" at bounding box center [449, 120] width 143 height 18
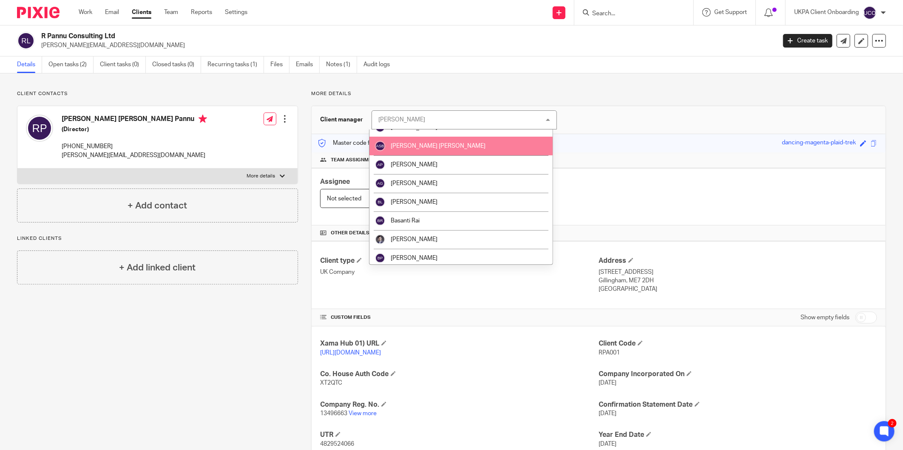
scroll to position [189, 0]
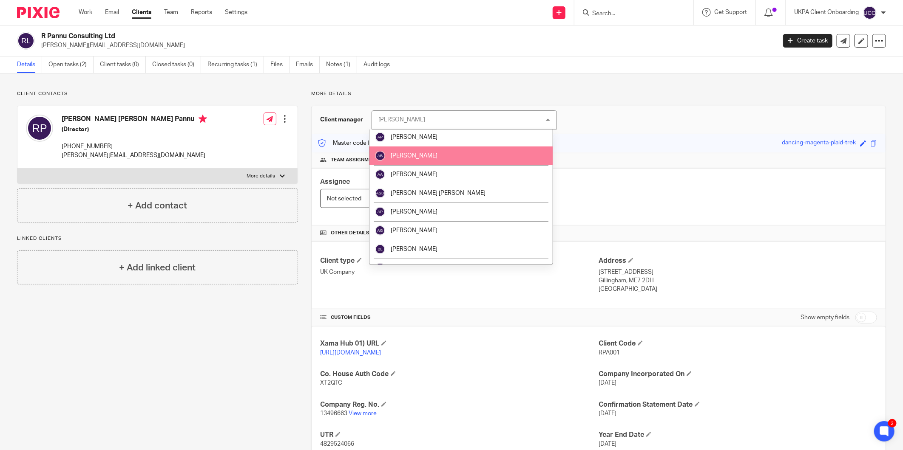
click at [408, 156] on span "[PERSON_NAME]" at bounding box center [414, 156] width 47 height 6
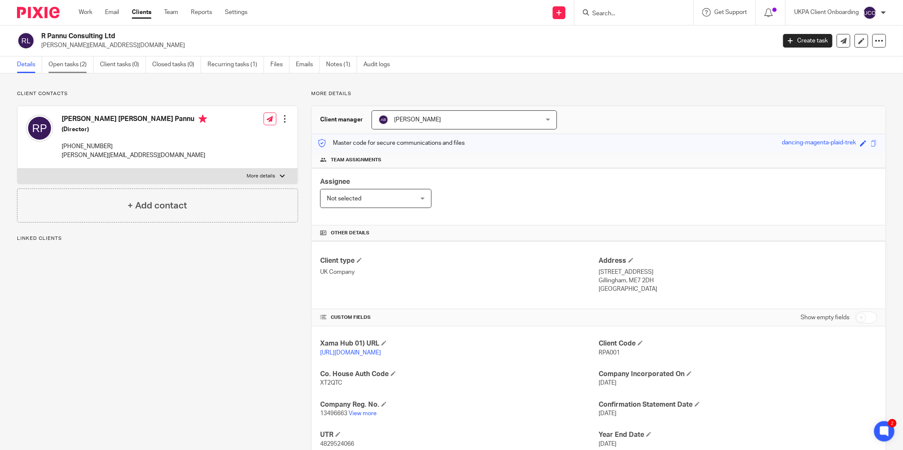
click at [57, 67] on link "Open tasks (2)" at bounding box center [70, 65] width 45 height 17
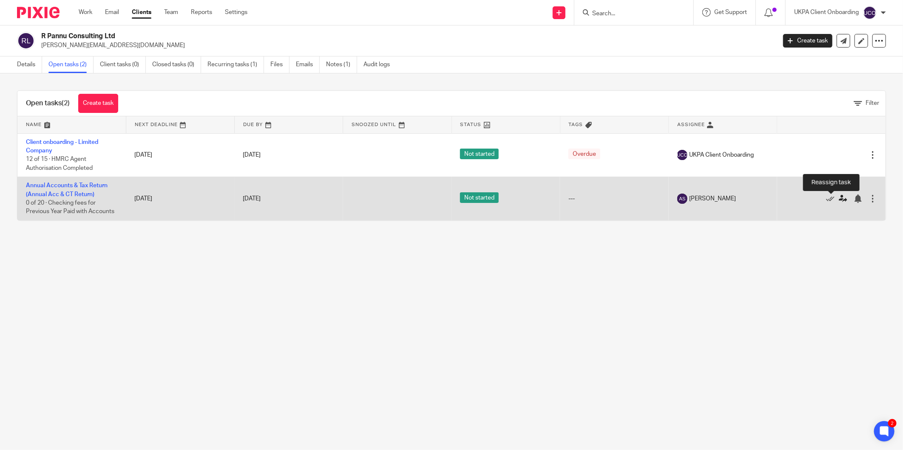
click at [838, 200] on icon at bounding box center [842, 199] width 8 height 8
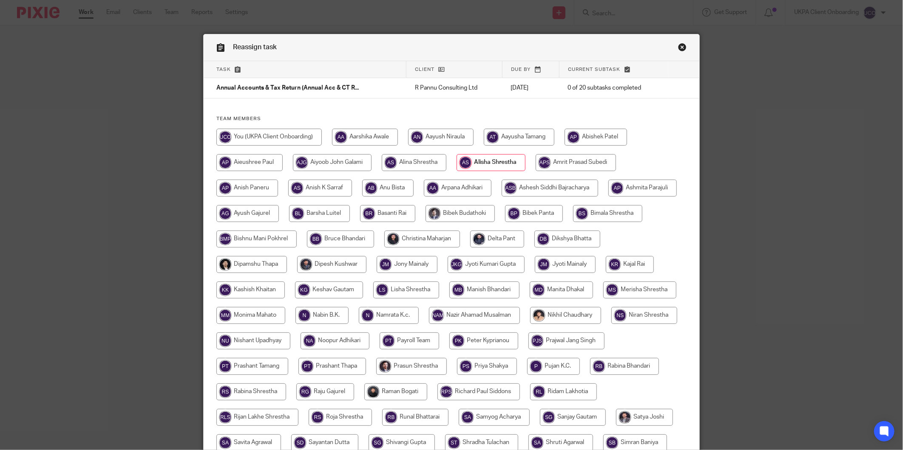
click at [381, 183] on input "radio" at bounding box center [387, 188] width 51 height 17
radio input "true"
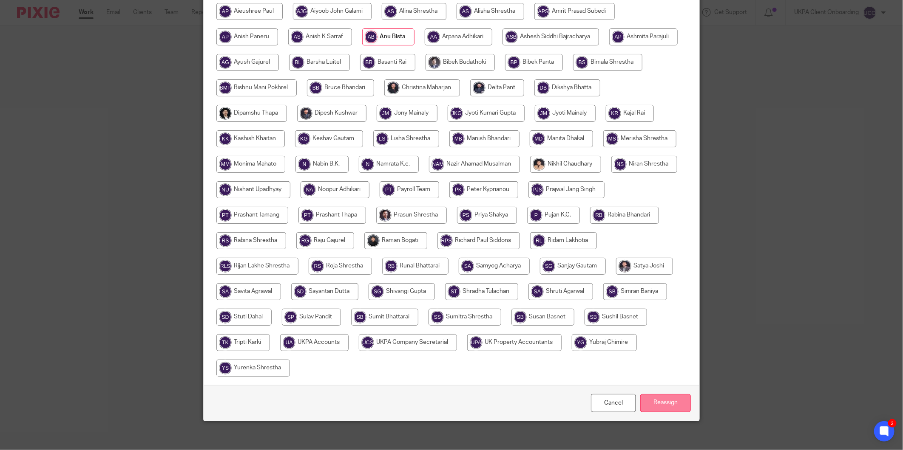
scroll to position [156, 0]
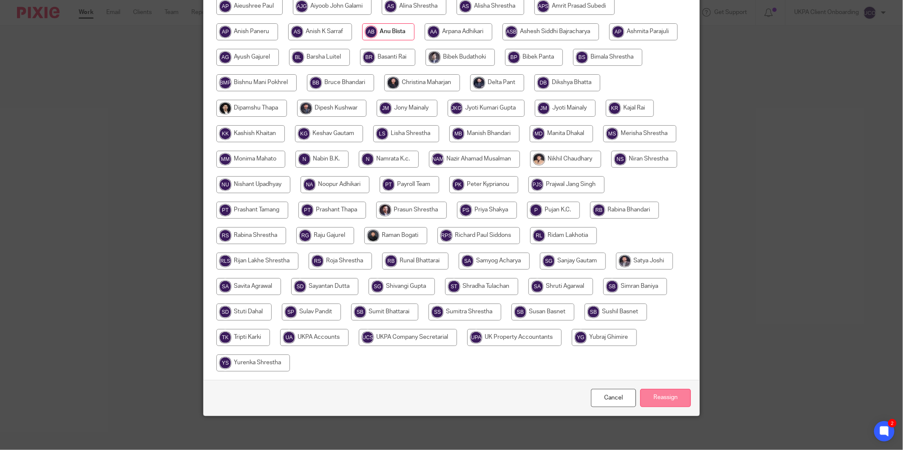
click at [651, 397] on input "Reassign" at bounding box center [665, 398] width 51 height 18
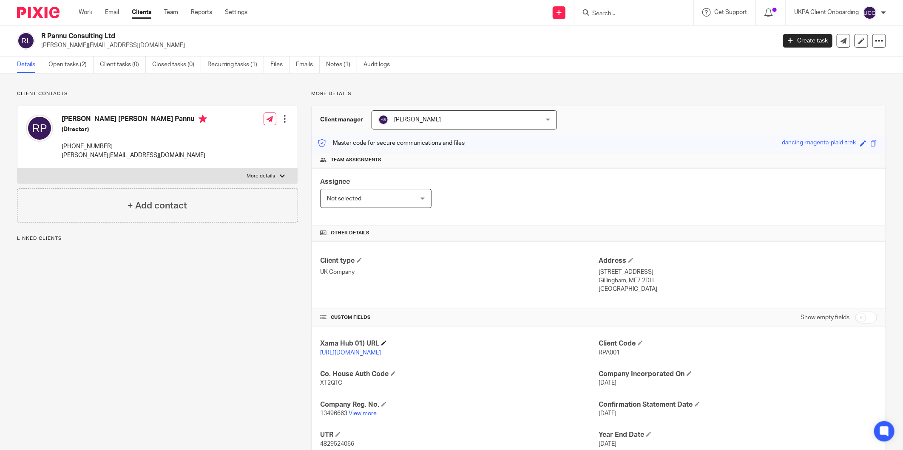
scroll to position [59, 0]
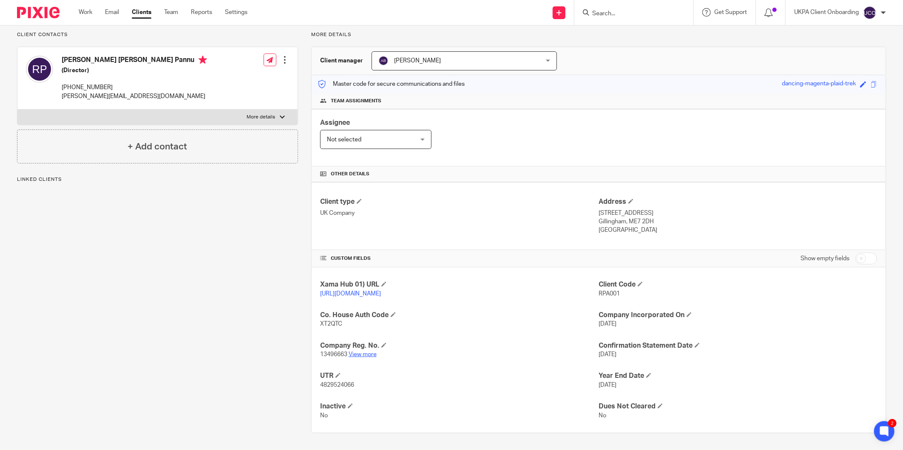
click at [360, 354] on link "View more" at bounding box center [362, 355] width 28 height 6
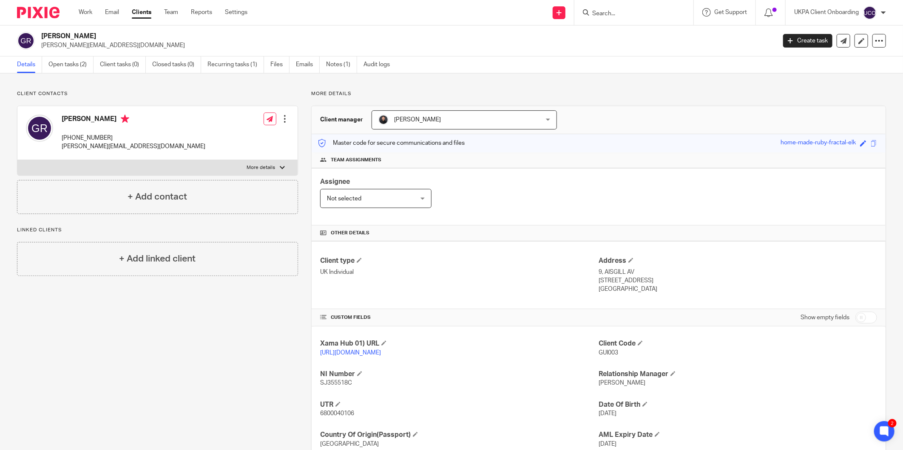
click at [615, 13] on input "Search" at bounding box center [629, 14] width 76 height 8
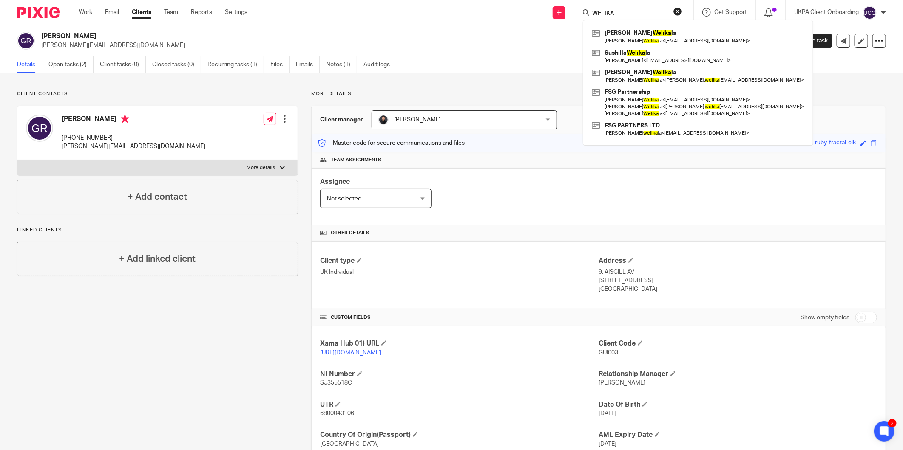
type input "WELIKA"
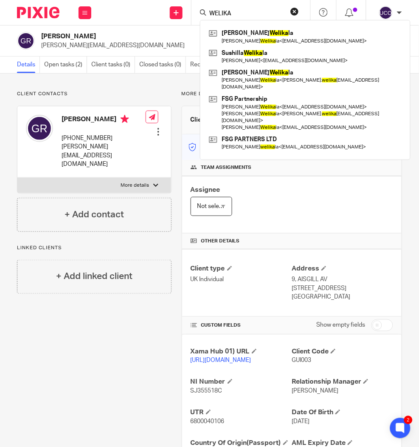
click at [126, 320] on div "Client contacts Guilherme Ressel +44 786 038 3090 guilherme.ressel@gmail.com Ed…" at bounding box center [89, 296] width 165 height 410
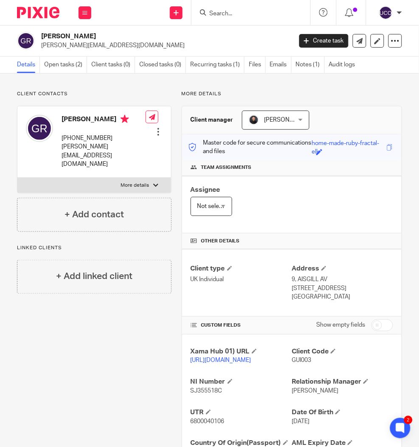
drag, startPoint x: 204, startPoint y: 14, endPoint x: 211, endPoint y: 12, distance: 6.6
click at [204, 14] on icon at bounding box center [203, 12] width 6 height 6
click at [216, 11] on input "Search" at bounding box center [247, 14] width 76 height 8
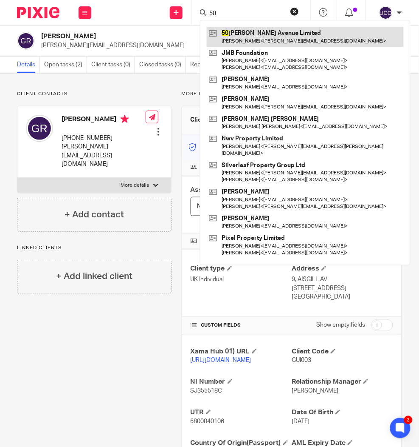
type input "50"
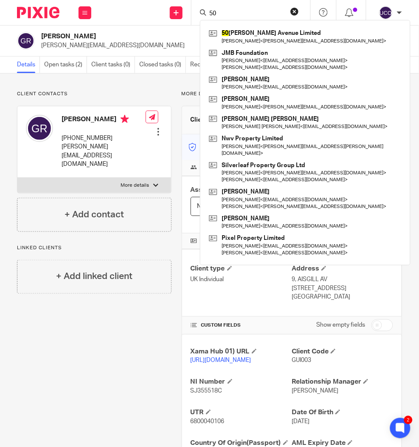
click at [147, 366] on div "Client contacts Guilherme Ressel +44 786 038 3090 guilherme.ressel@gmail.com Ed…" at bounding box center [89, 296] width 165 height 410
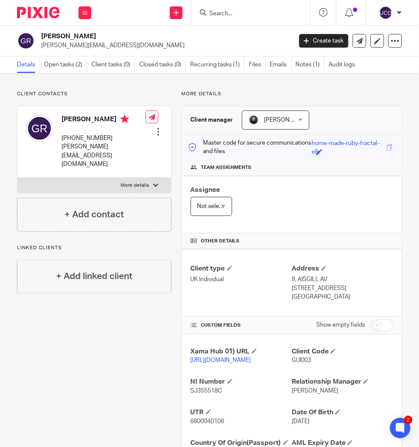
click at [105, 46] on p "guilherme.ressel@gmail.com" at bounding box center [164, 45] width 246 height 8
copy main "guilherme.ressel@gmail.com Create task Update from Companies House Export data …"
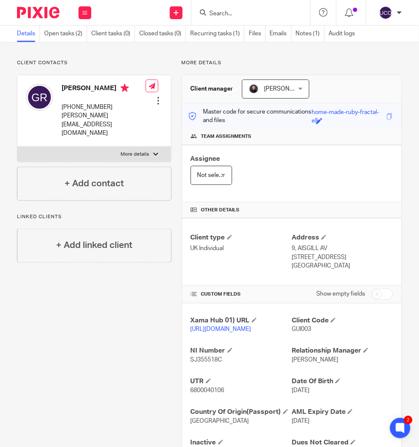
scroll to position [47, 0]
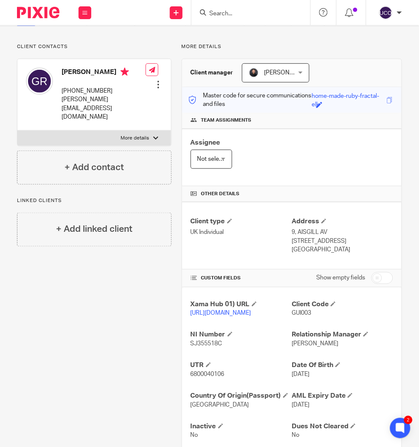
click at [196, 347] on span "SJ355518C" at bounding box center [207, 344] width 32 height 6
copy span "SJ355518C"
click at [203, 377] on span "6800040106" at bounding box center [208, 374] width 34 height 6
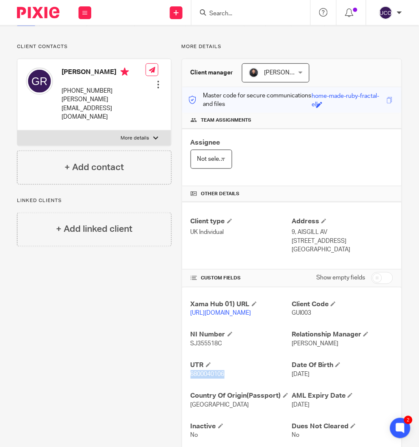
copy span "6800040106"
click at [94, 68] on h4 "Guilherme Ressel" at bounding box center [104, 73] width 84 height 11
copy h4 "Guilherme Ressel"
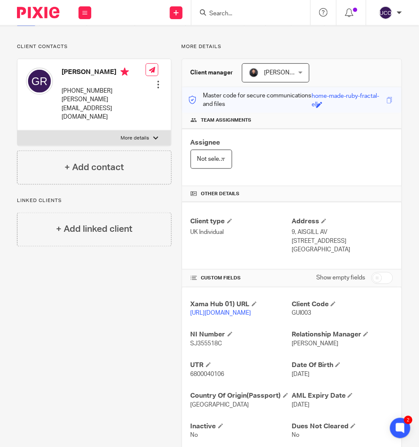
click at [303, 397] on div "Xama Hub 01) URL https://platform.xamatech.com/portal/crm/clients/87797250-7395…" at bounding box center [292, 369] width 220 height 165
click at [306, 377] on span "19 Sep 1976" at bounding box center [301, 374] width 18 height 6
copy p "19 Sep 1976"
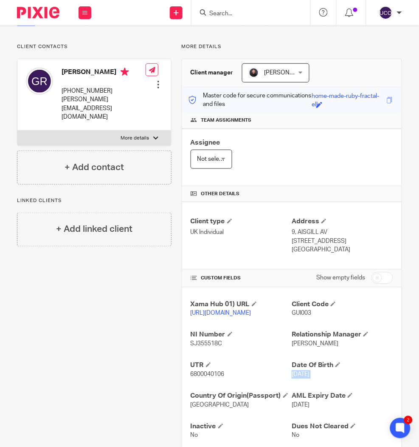
drag, startPoint x: 337, startPoint y: 251, endPoint x: 288, endPoint y: 231, distance: 52.6
click at [292, 231] on div "Address 9, AISGILL AV LONDON, W14 9NF United Kingdom" at bounding box center [343, 235] width 102 height 37
copy div "9, AISGILL AV LONDON, W14 9NF United Kingdom"
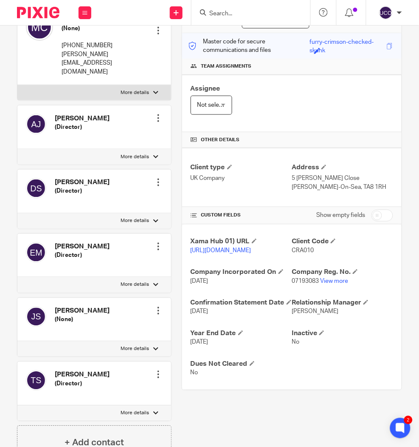
scroll to position [47, 0]
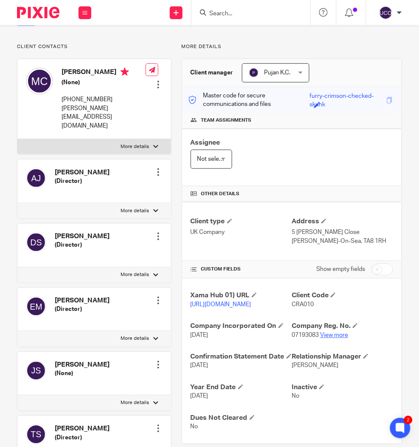
click at [330, 338] on link "View more" at bounding box center [334, 335] width 28 height 6
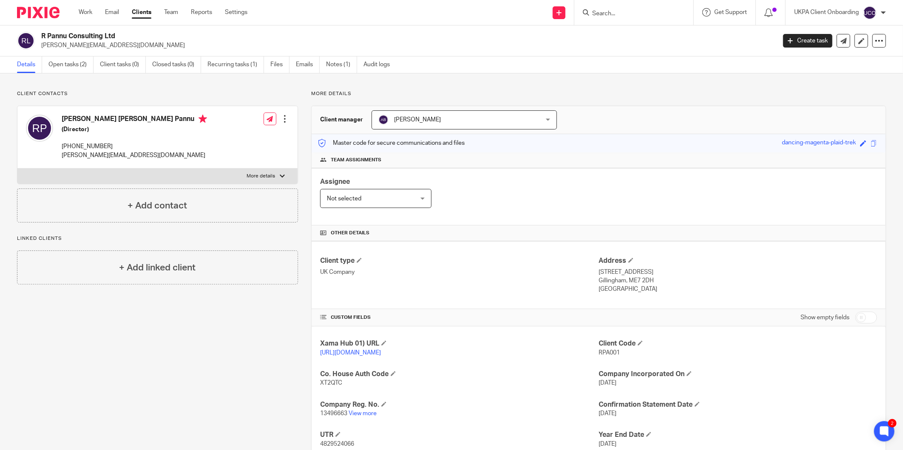
scroll to position [59, 0]
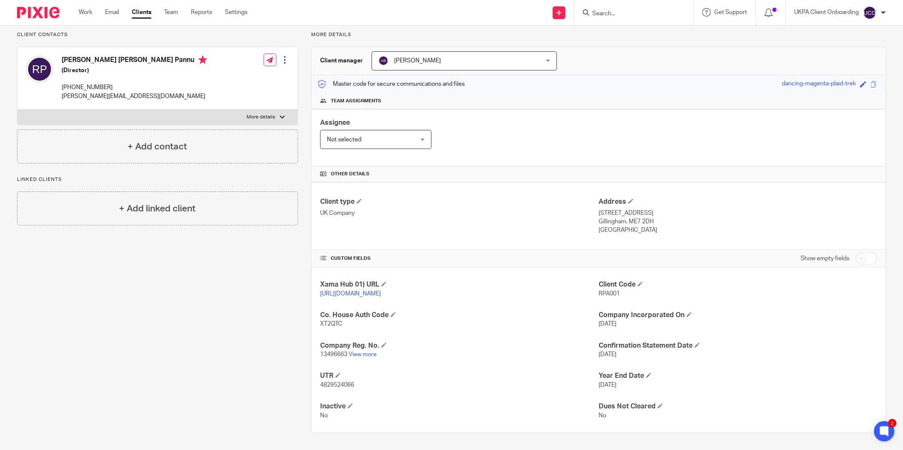
click at [629, 14] on input "Search" at bounding box center [629, 14] width 76 height 8
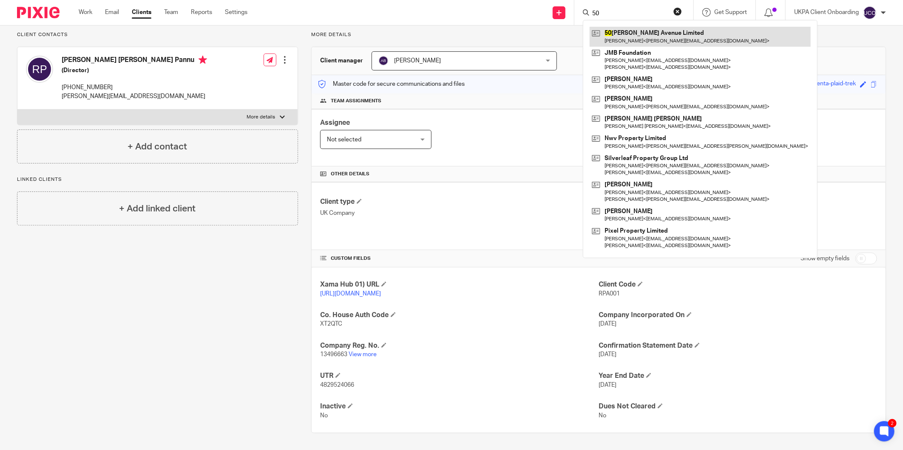
type input "50"
click at [622, 35] on link at bounding box center [699, 37] width 221 height 20
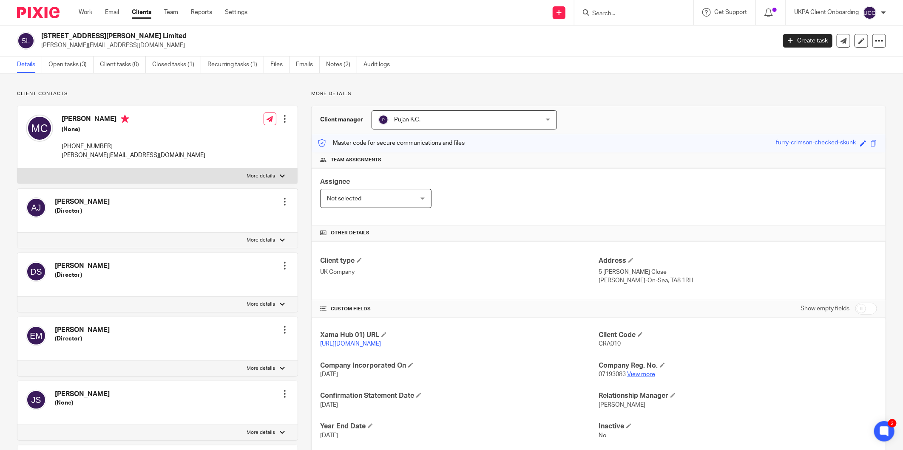
click at [637, 372] on link "View more" at bounding box center [641, 375] width 28 height 6
click at [91, 147] on p "[PHONE_NUMBER]" at bounding box center [134, 146] width 144 height 8
copy div "[PHONE_NUMBER]"
